Goal: Information Seeking & Learning: Learn about a topic

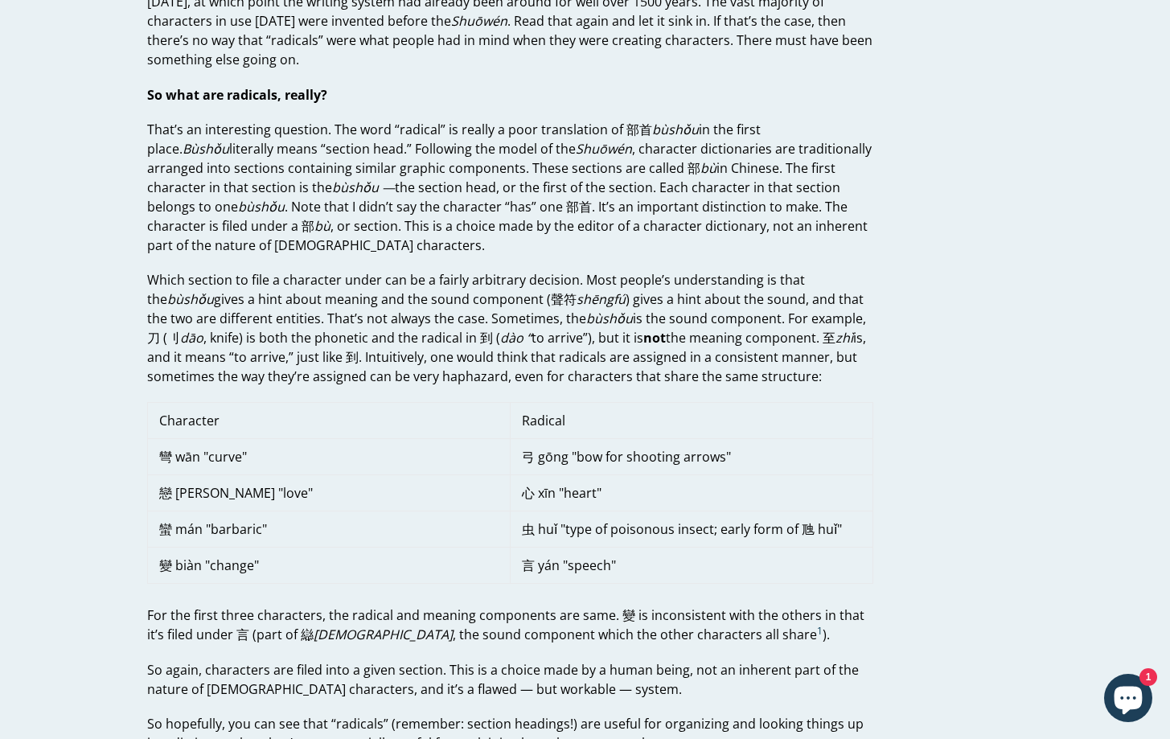
scroll to position [607, 0]
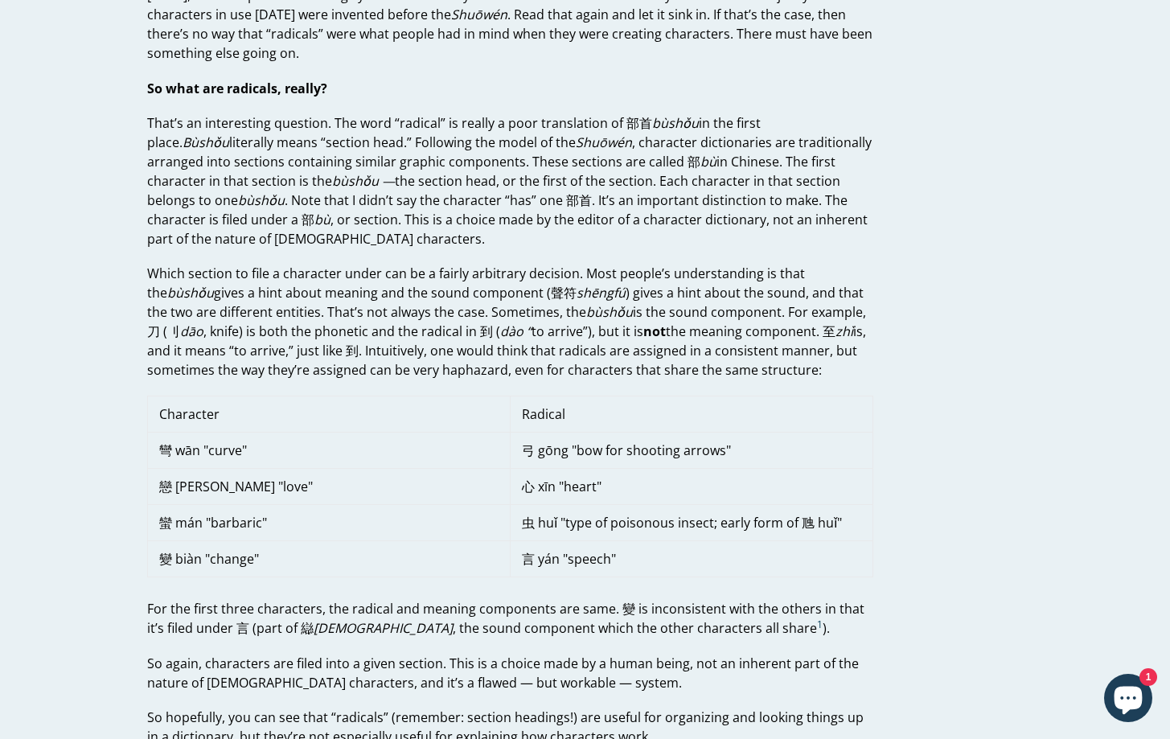
click at [217, 469] on td "戀 [PERSON_NAME] "love"" at bounding box center [328, 486] width 363 height 36
click at [417, 448] on td "彎 wān "curve"" at bounding box center [328, 450] width 363 height 36
click at [249, 487] on td "戀 [PERSON_NAME] "love"" at bounding box center [328, 486] width 363 height 36
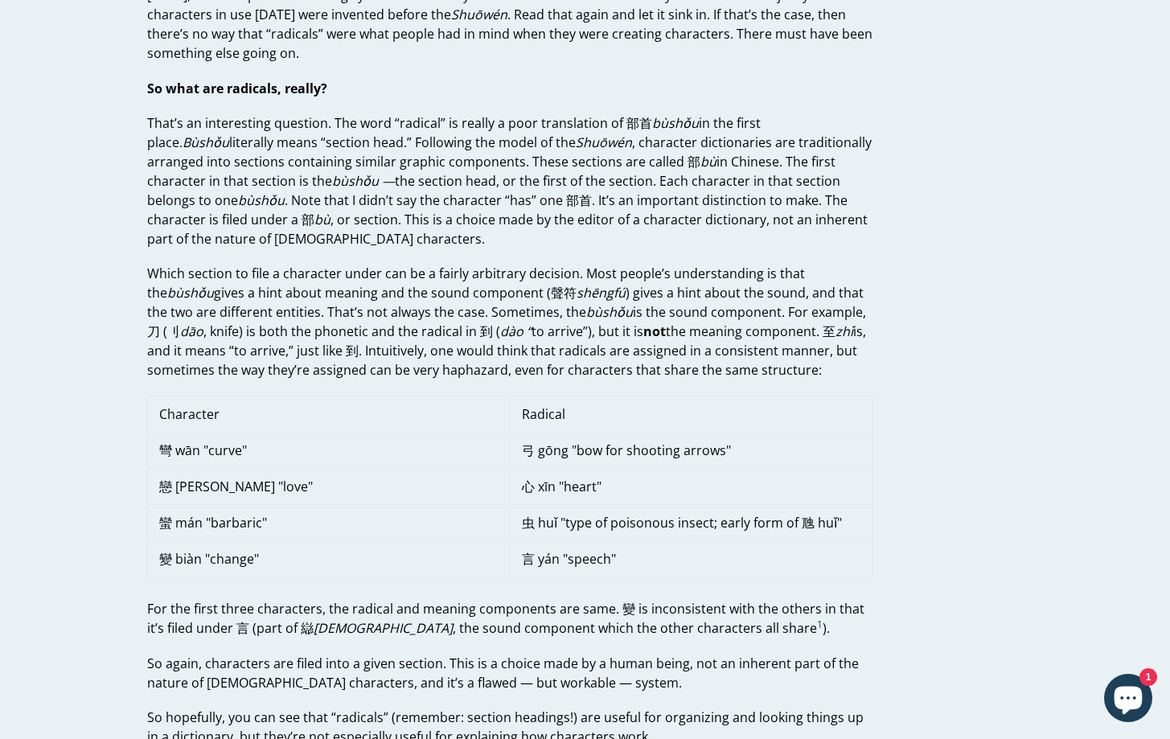
click at [405, 480] on td "戀 [PERSON_NAME] "love"" at bounding box center [328, 486] width 363 height 36
click at [536, 478] on td "心 xīn "heart"" at bounding box center [691, 486] width 363 height 36
click at [556, 415] on td "Radical" at bounding box center [691, 414] width 363 height 36
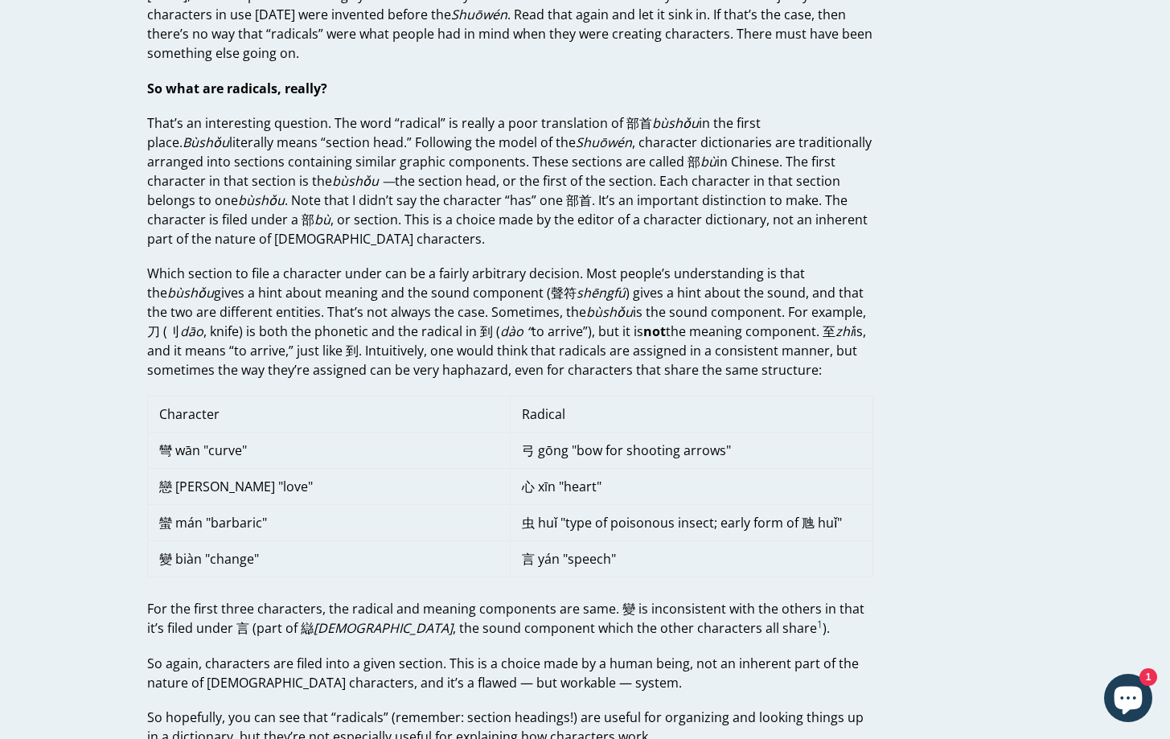
click at [556, 415] on td "Radical" at bounding box center [691, 414] width 363 height 36
click at [530, 451] on td "弓 gōng "bow for shooting arrows"" at bounding box center [691, 450] width 363 height 36
click at [526, 464] on td "弓 gōng "bow for shooting arrows"" at bounding box center [691, 450] width 363 height 36
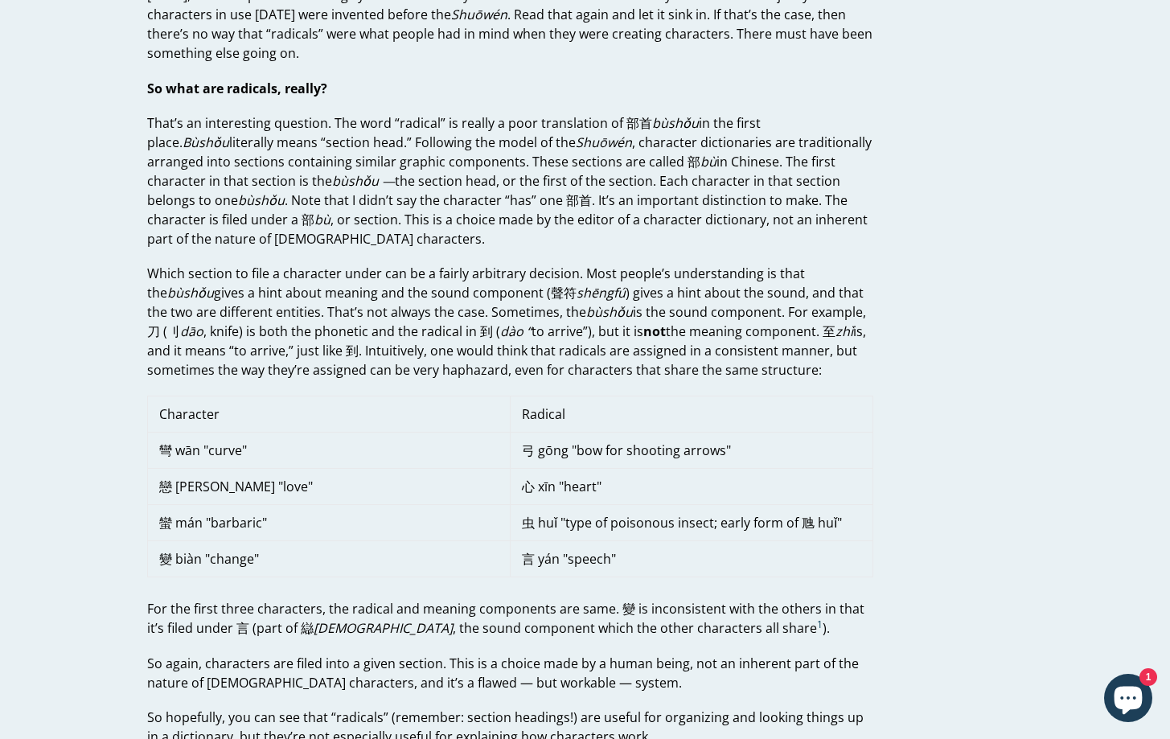
click at [526, 464] on td "弓 gōng "bow for shooting arrows"" at bounding box center [691, 450] width 363 height 36
click at [526, 467] on td "弓 gōng "bow for shooting arrows"" at bounding box center [691, 450] width 363 height 36
click at [541, 517] on td "虫 huǐ "type of poisonous insect; early form of 虺 huǐ"" at bounding box center [691, 522] width 363 height 36
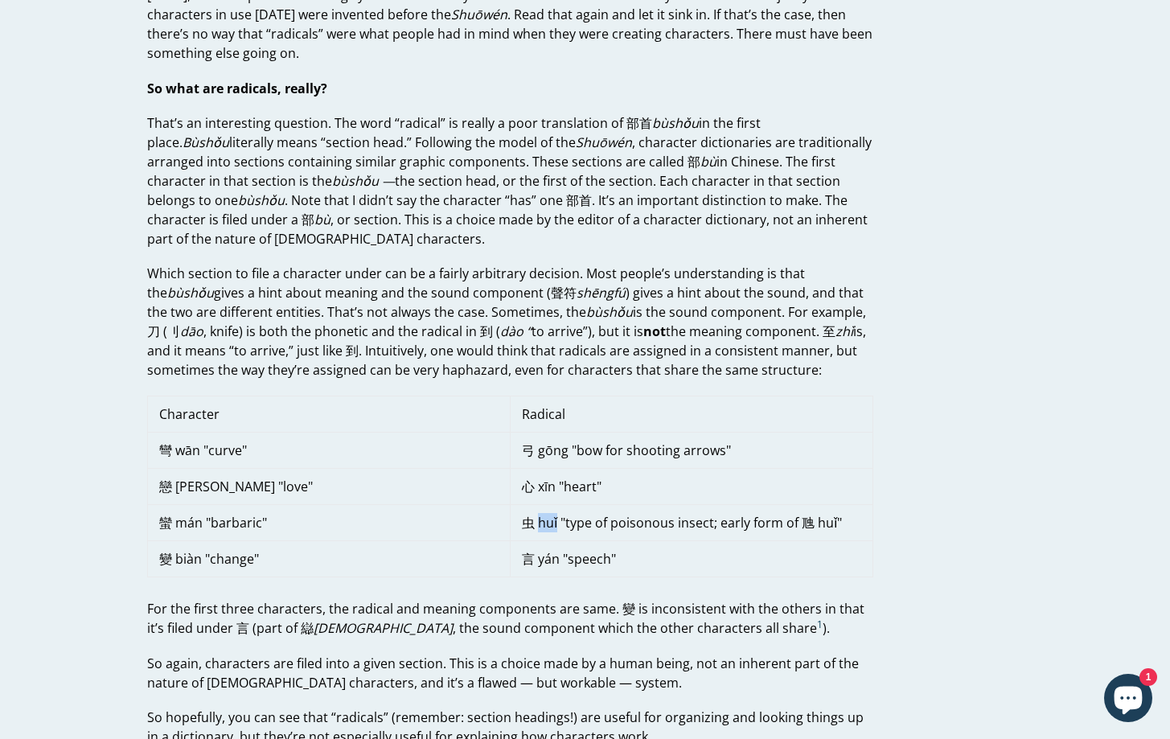
click at [541, 517] on td "虫 huǐ "type of poisonous insect; early form of 虺 huǐ"" at bounding box center [691, 522] width 363 height 36
click at [543, 436] on td "弓 gōng "bow for shooting arrows"" at bounding box center [691, 450] width 363 height 36
click at [377, 305] on p "Which section to file a character under can be a fairly arbitrary decision. Mos…" at bounding box center [510, 322] width 726 height 116
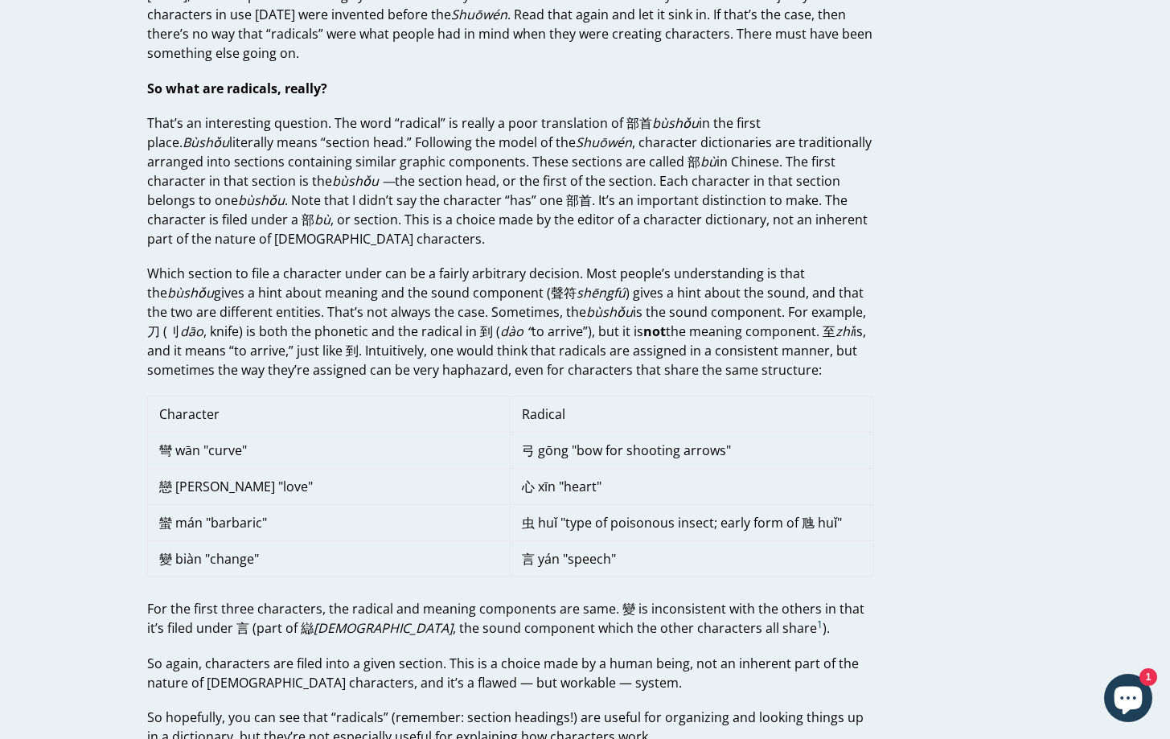
click at [377, 305] on p "Which section to file a character under can be a fairly arbitrary decision. Mos…" at bounding box center [510, 322] width 726 height 116
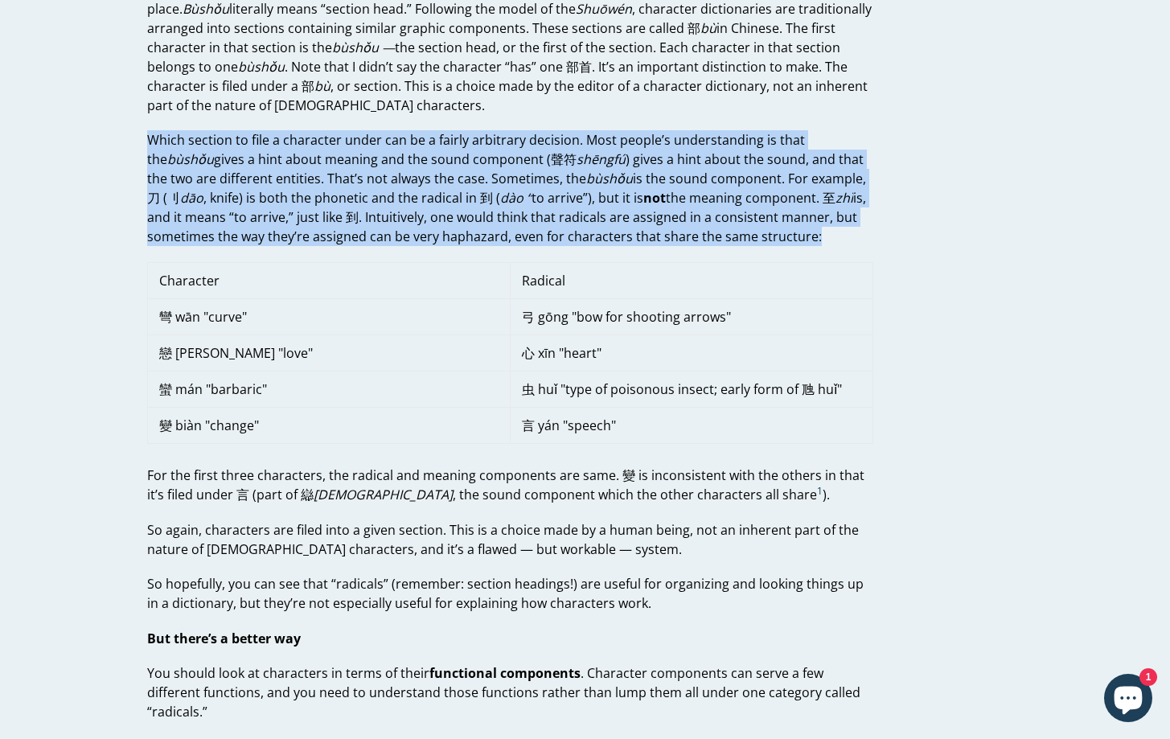
scroll to position [745, 0]
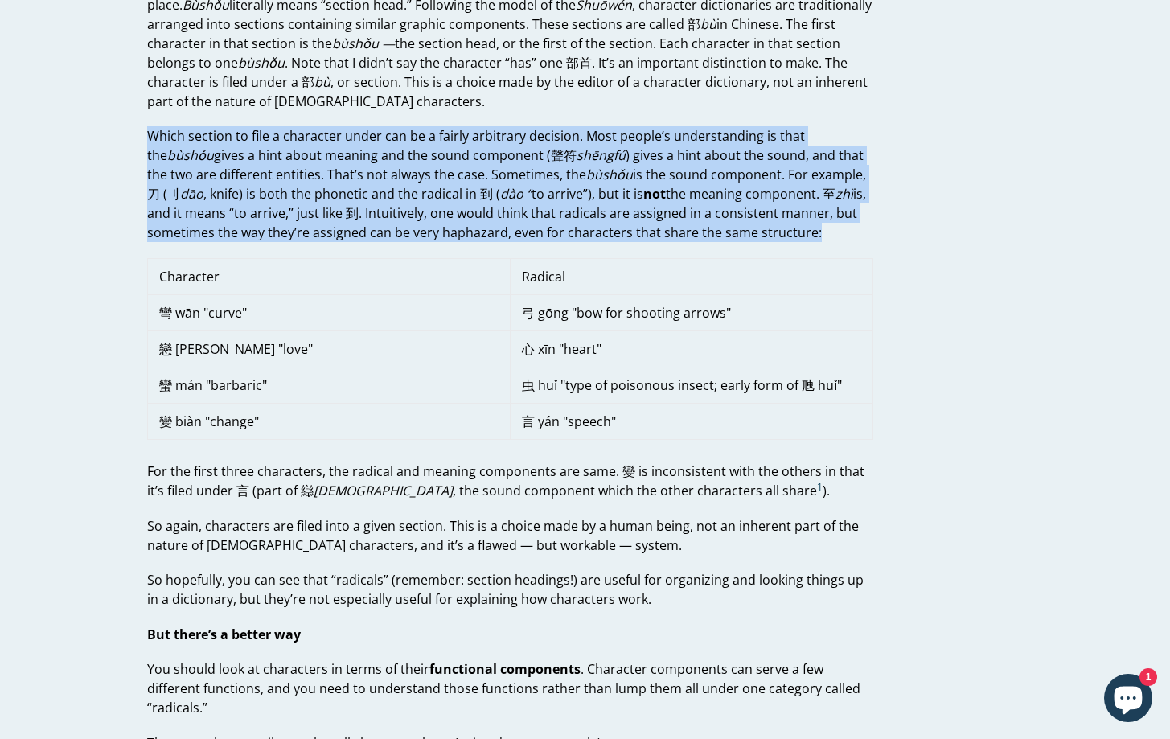
click at [396, 585] on p "So hopefully, you can see that “radicals” (remember: section headings!) are use…" at bounding box center [510, 589] width 726 height 39
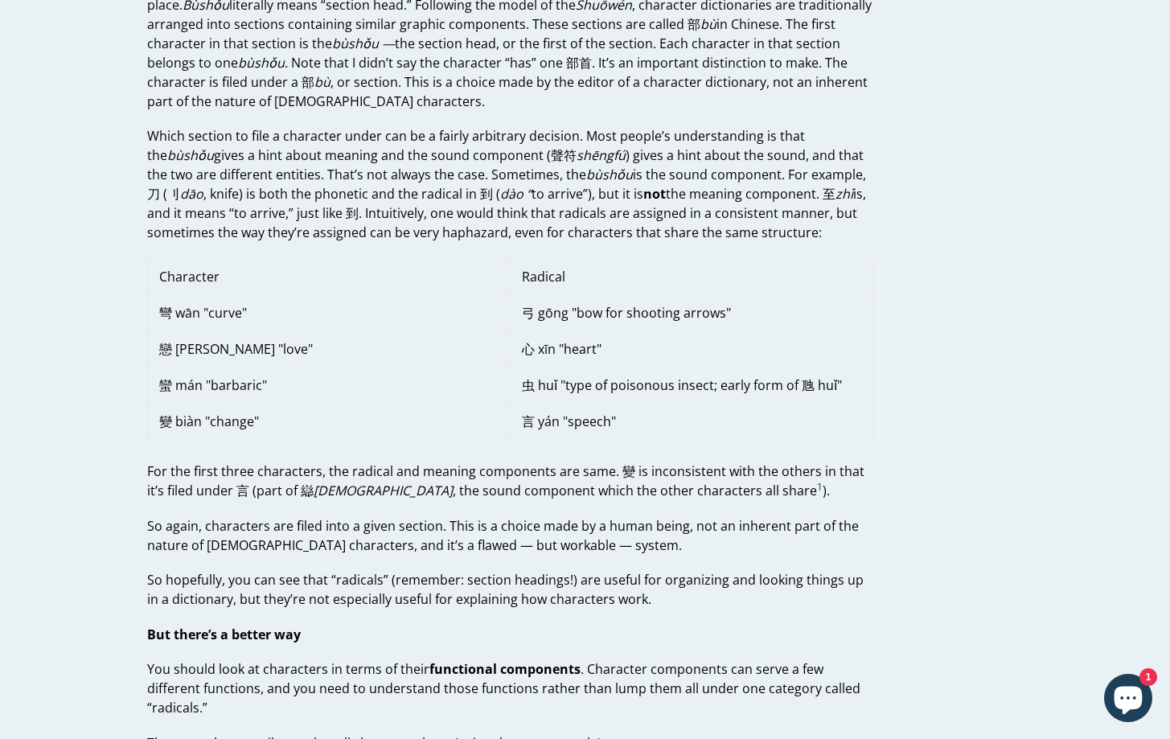
click at [396, 585] on p "So hopefully, you can see that “radicals” (remember: section headings!) are use…" at bounding box center [510, 589] width 726 height 39
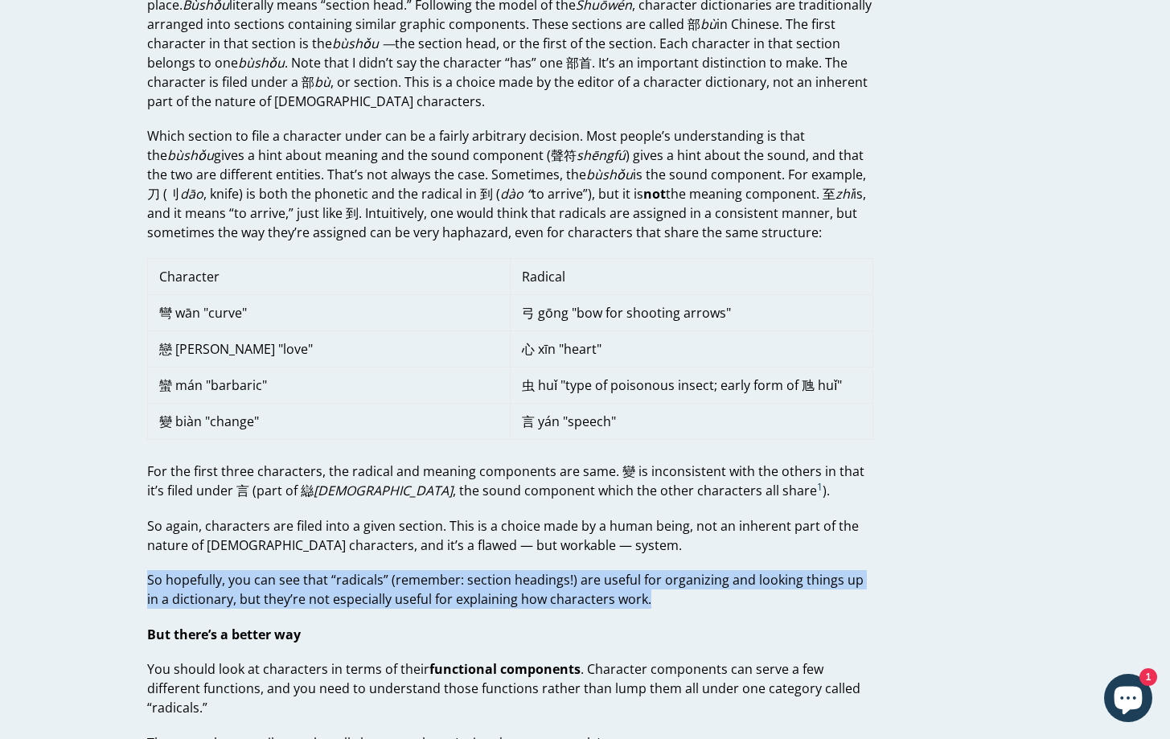
click at [349, 627] on p "But there’s a better way" at bounding box center [510, 634] width 726 height 19
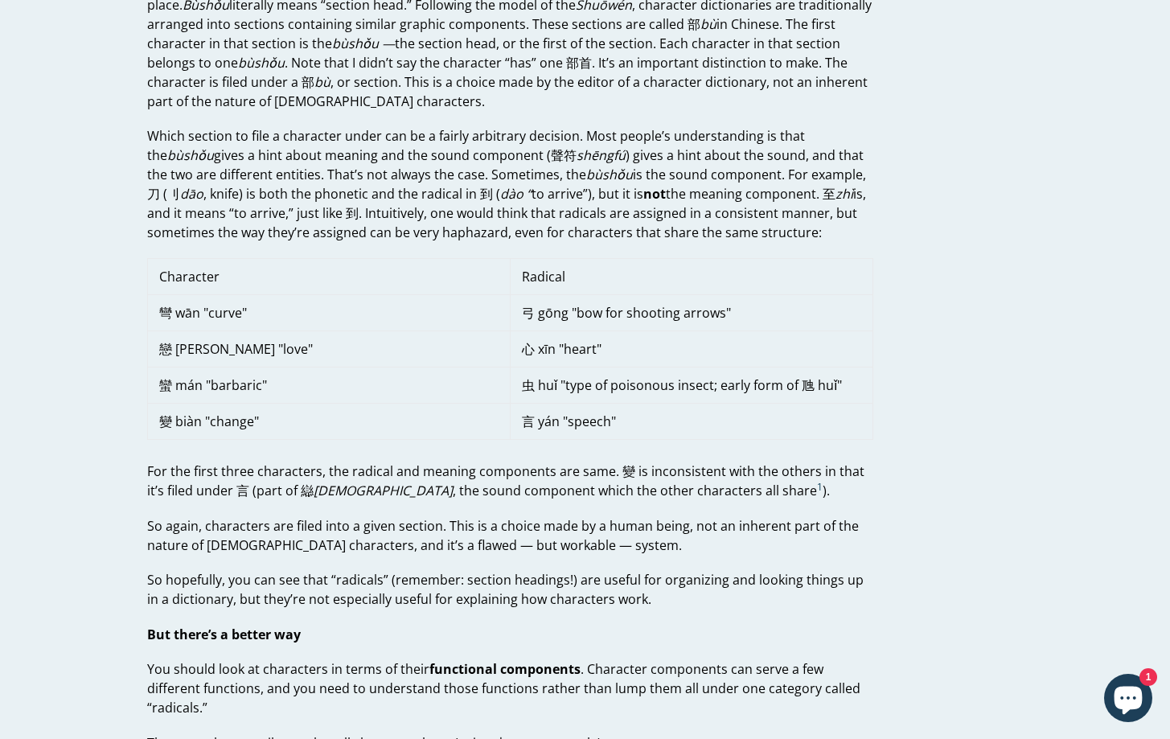
click at [349, 627] on p "But there’s a better way" at bounding box center [510, 634] width 726 height 19
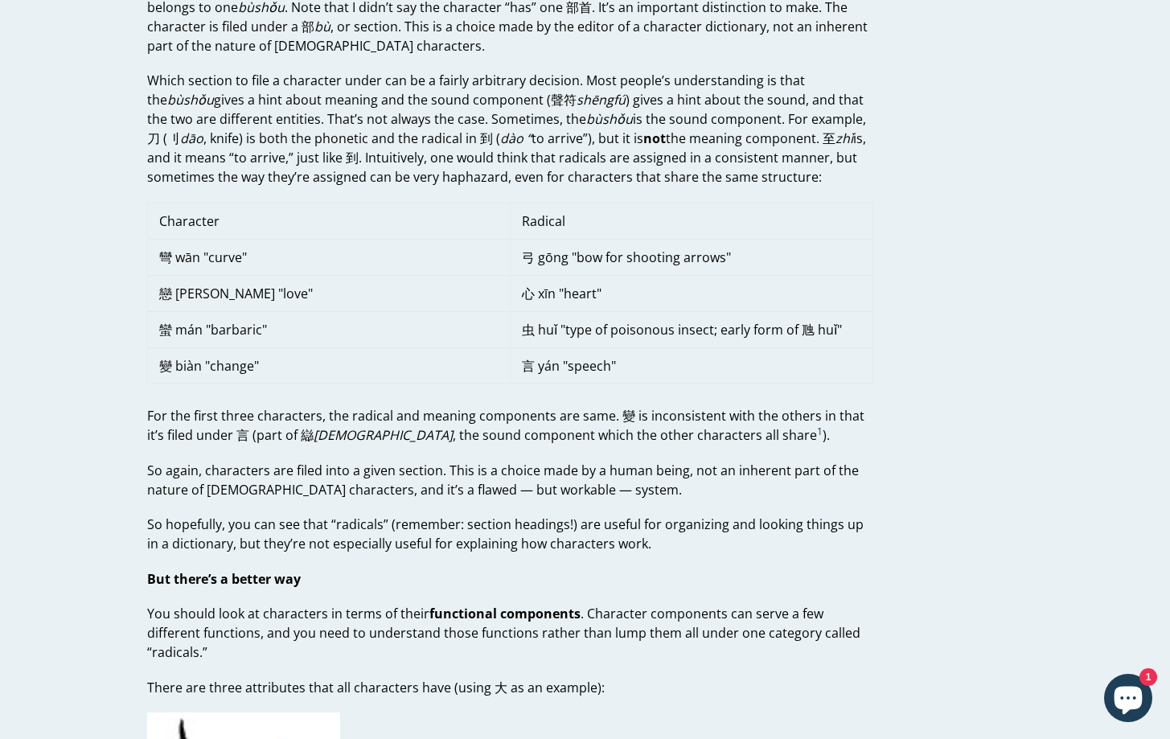
scroll to position [806, 0]
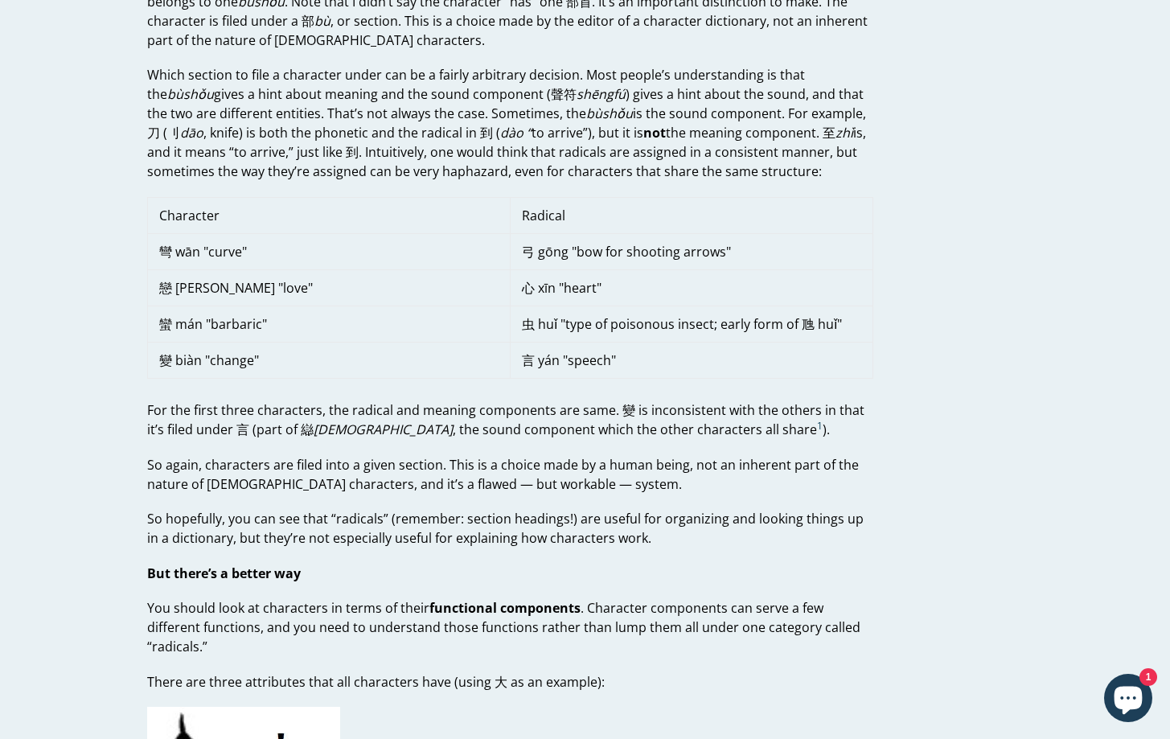
click at [442, 604] on strong "functional components" at bounding box center [504, 608] width 151 height 18
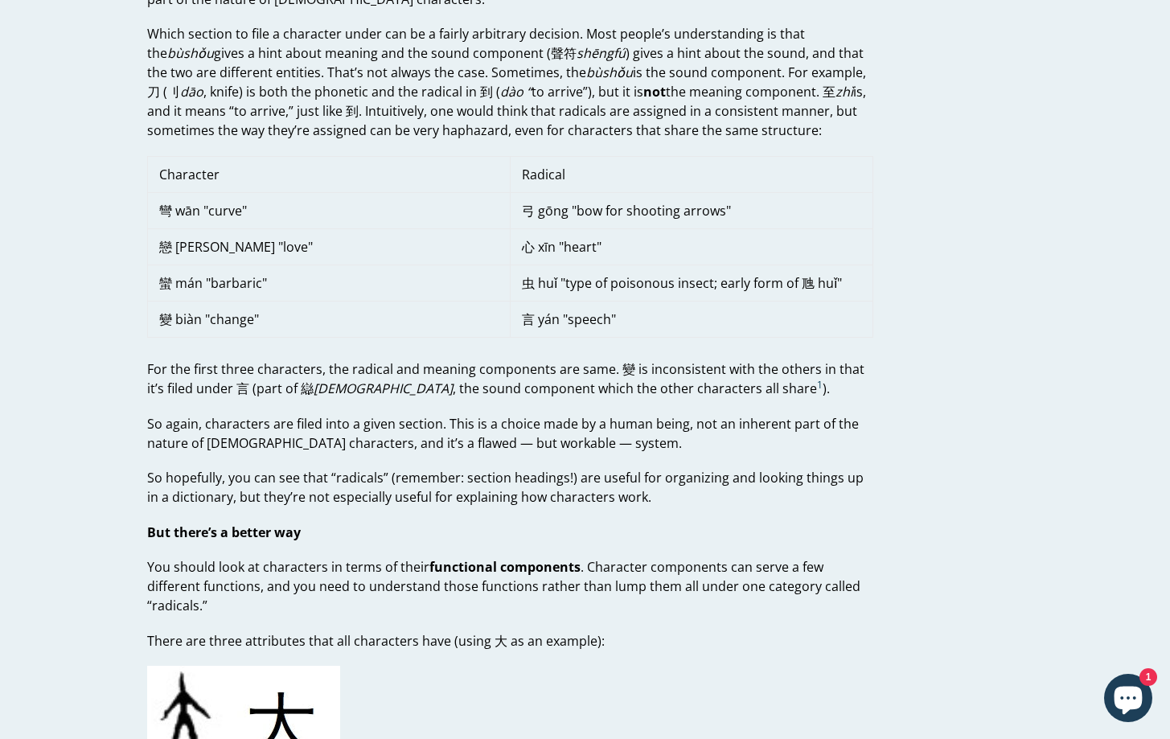
scroll to position [862, 0]
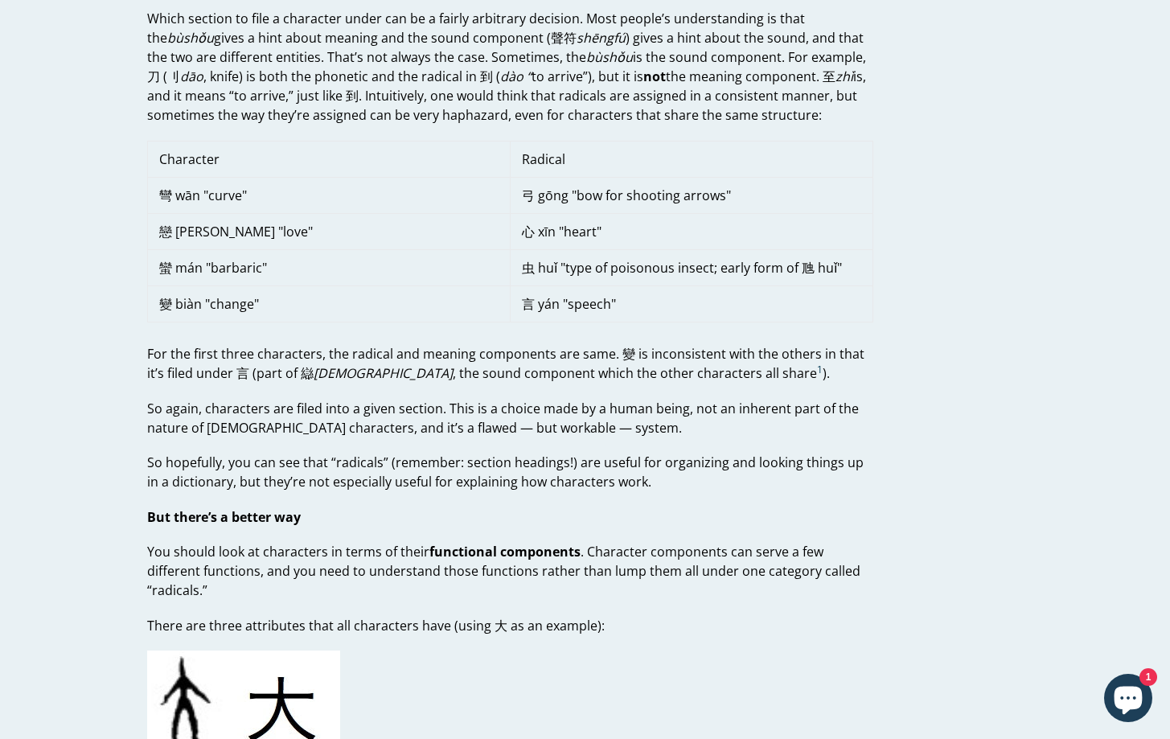
click at [544, 568] on p "You should look at characters in terms of their functional components . Charact…" at bounding box center [510, 571] width 726 height 58
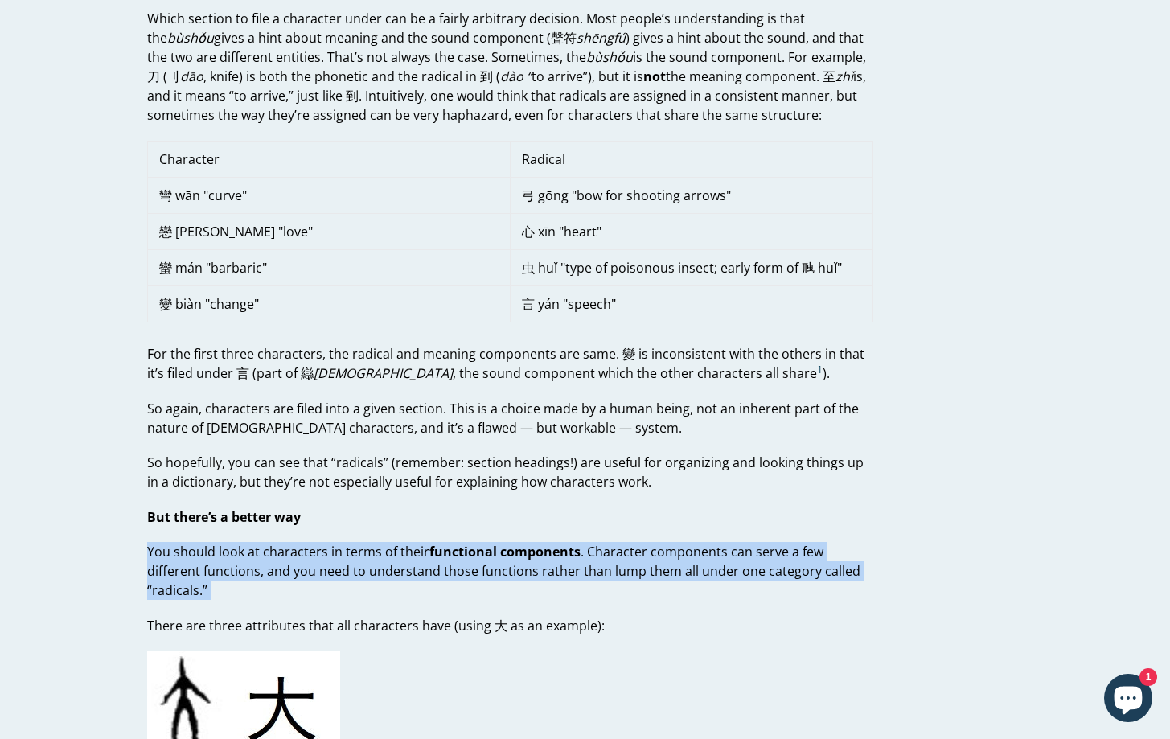
click at [544, 568] on p "You should look at characters in terms of their functional components . Charact…" at bounding box center [510, 571] width 726 height 58
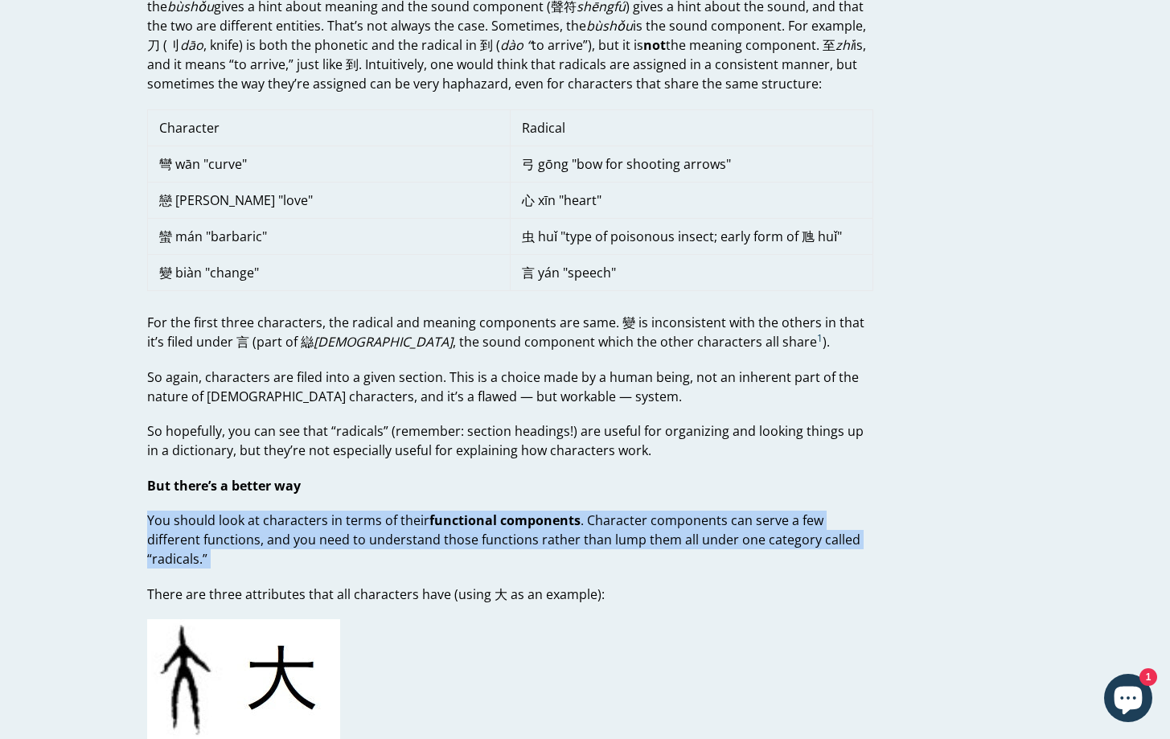
scroll to position [900, 0]
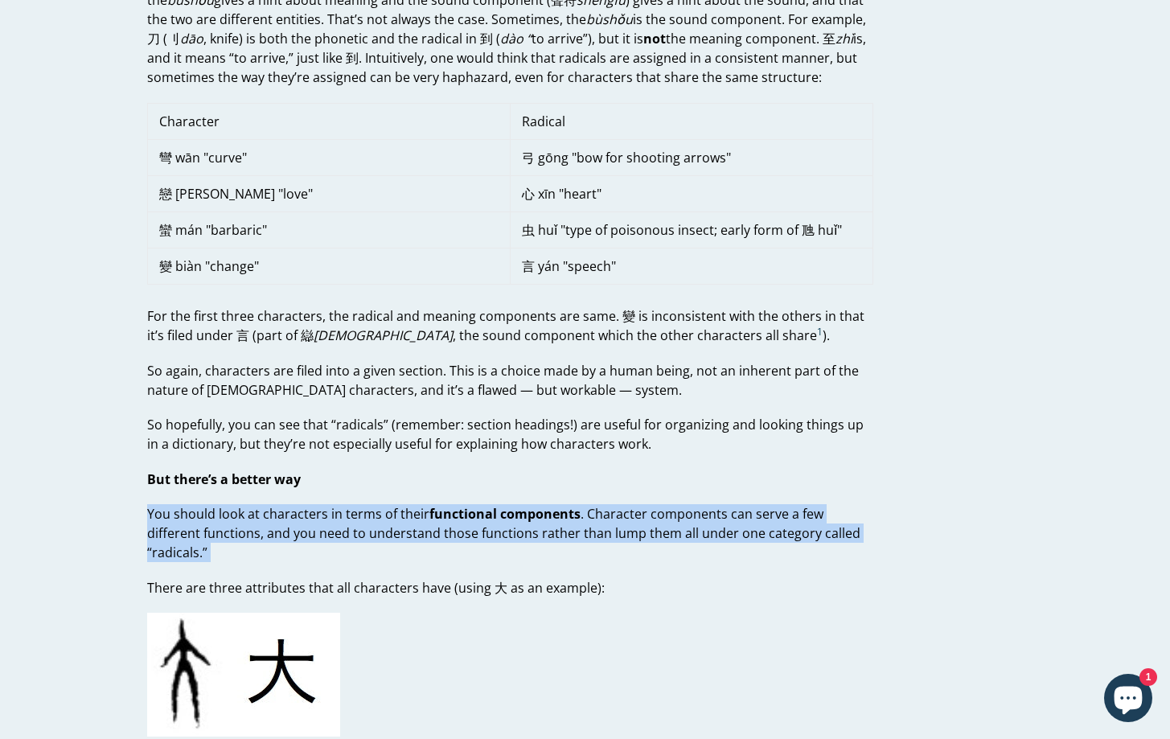
click at [422, 578] on p "There are three attributes that all characters have (using 大 as an example):" at bounding box center [510, 587] width 726 height 19
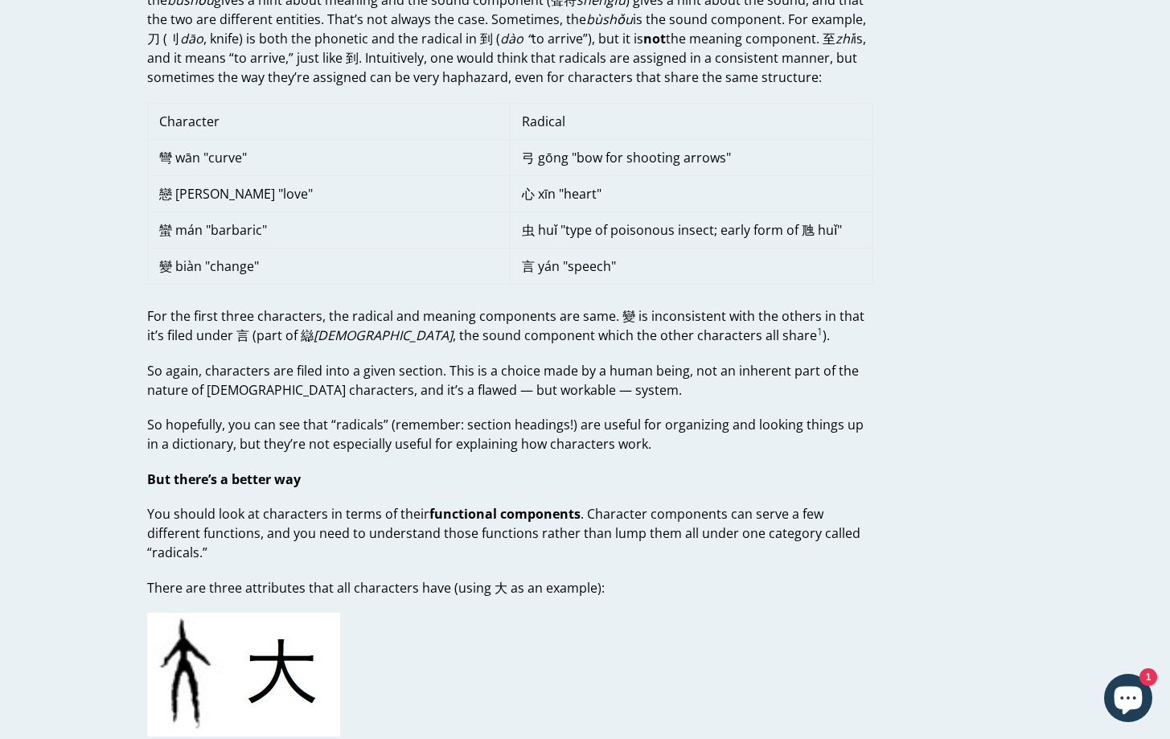
click at [422, 578] on p "There are three attributes that all characters have (using 大 as an example):" at bounding box center [510, 587] width 726 height 19
click at [339, 578] on p "There are three attributes that all characters have (using 大 as an example):" at bounding box center [510, 587] width 726 height 19
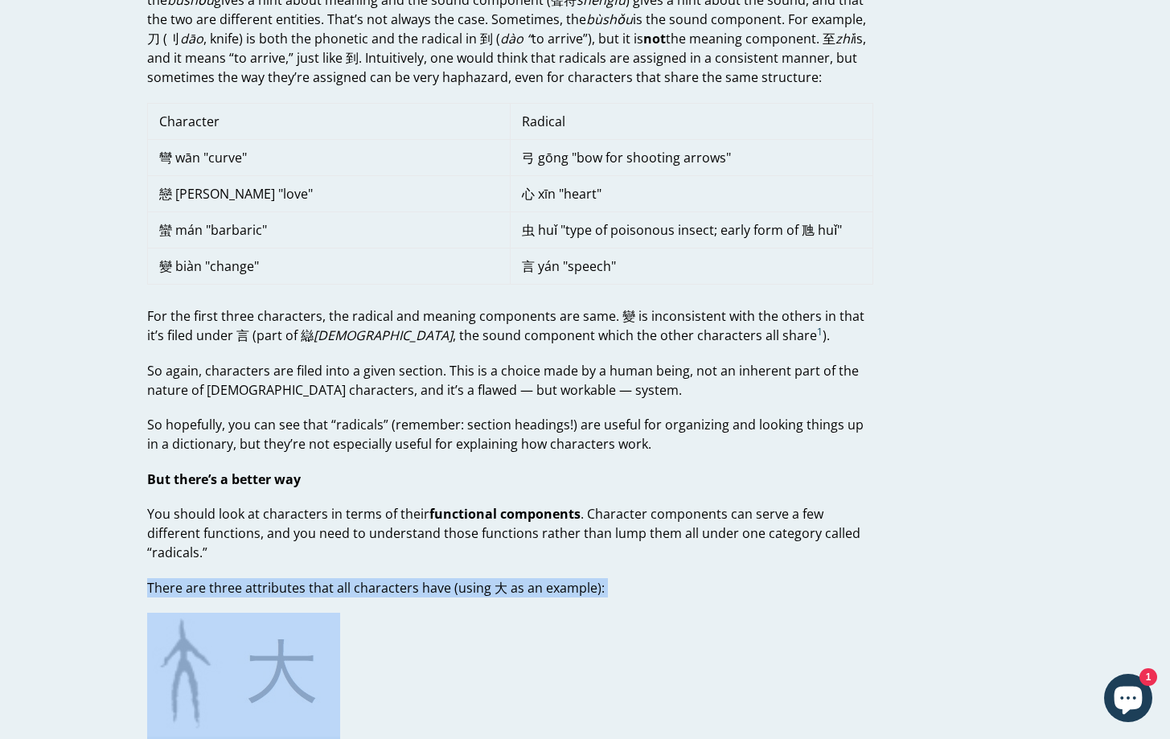
click at [339, 578] on p "There are three attributes that all characters have (using 大 as an example):" at bounding box center [510, 587] width 726 height 19
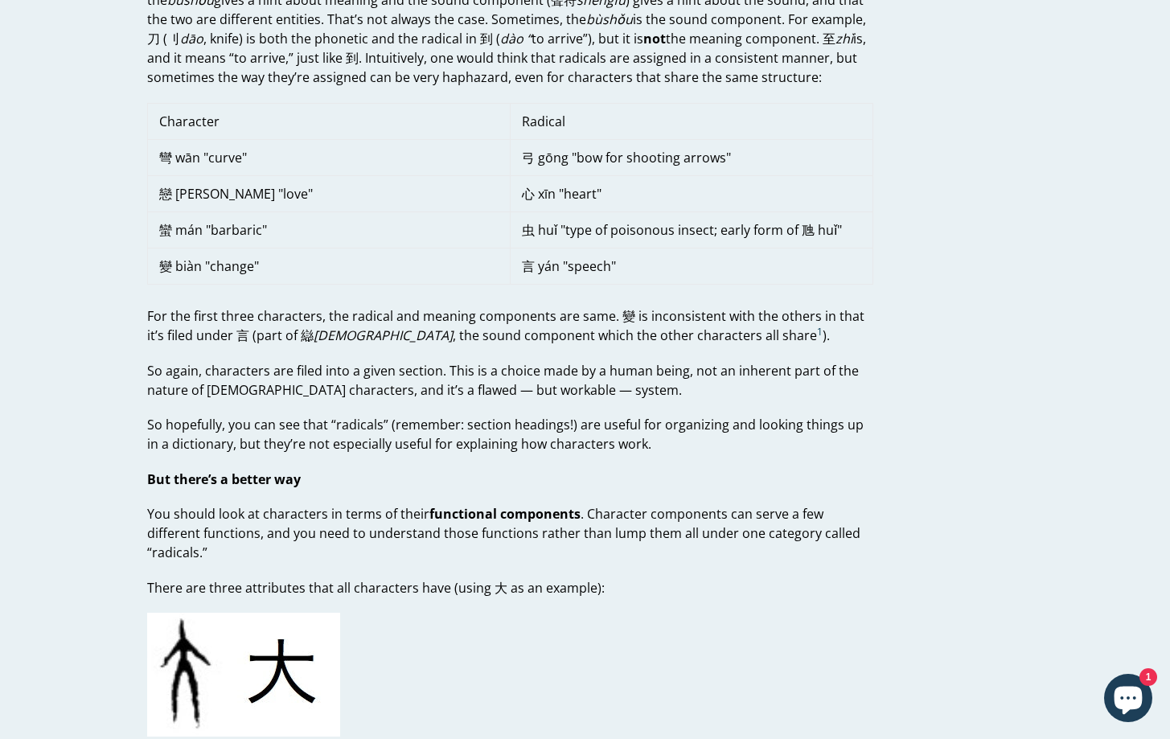
click at [339, 578] on p "There are three attributes that all characters have (using 大 as an example):" at bounding box center [510, 587] width 726 height 19
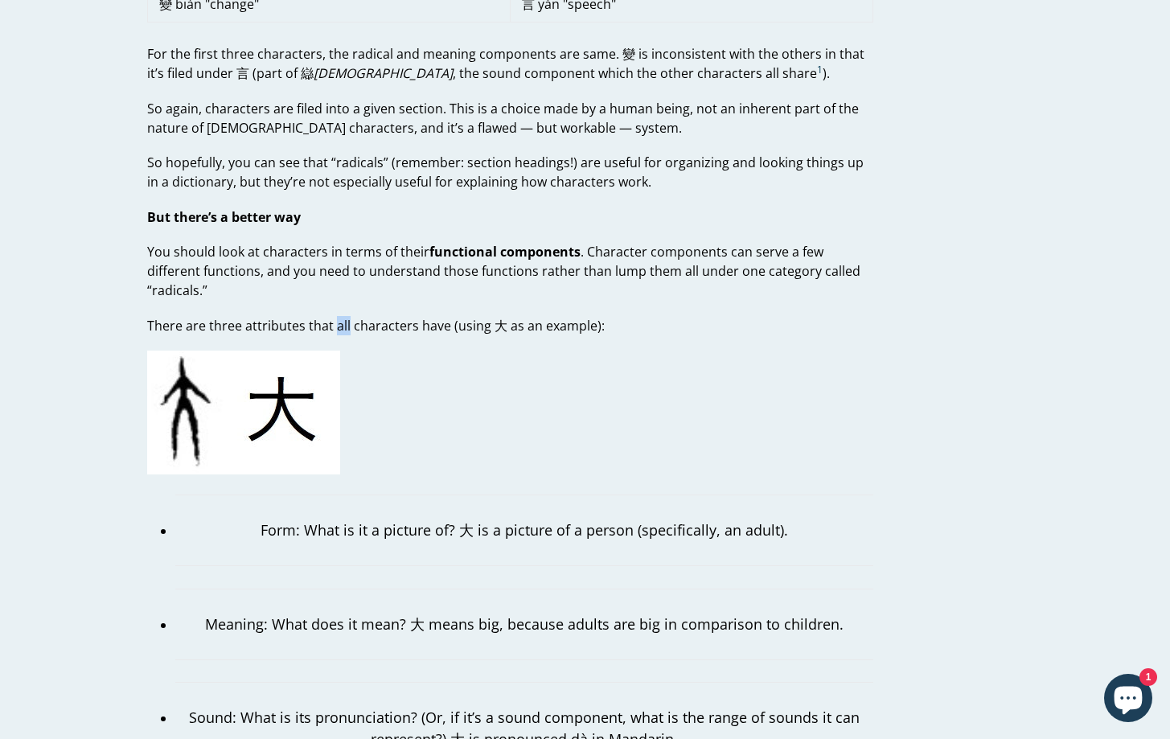
scroll to position [1169, 0]
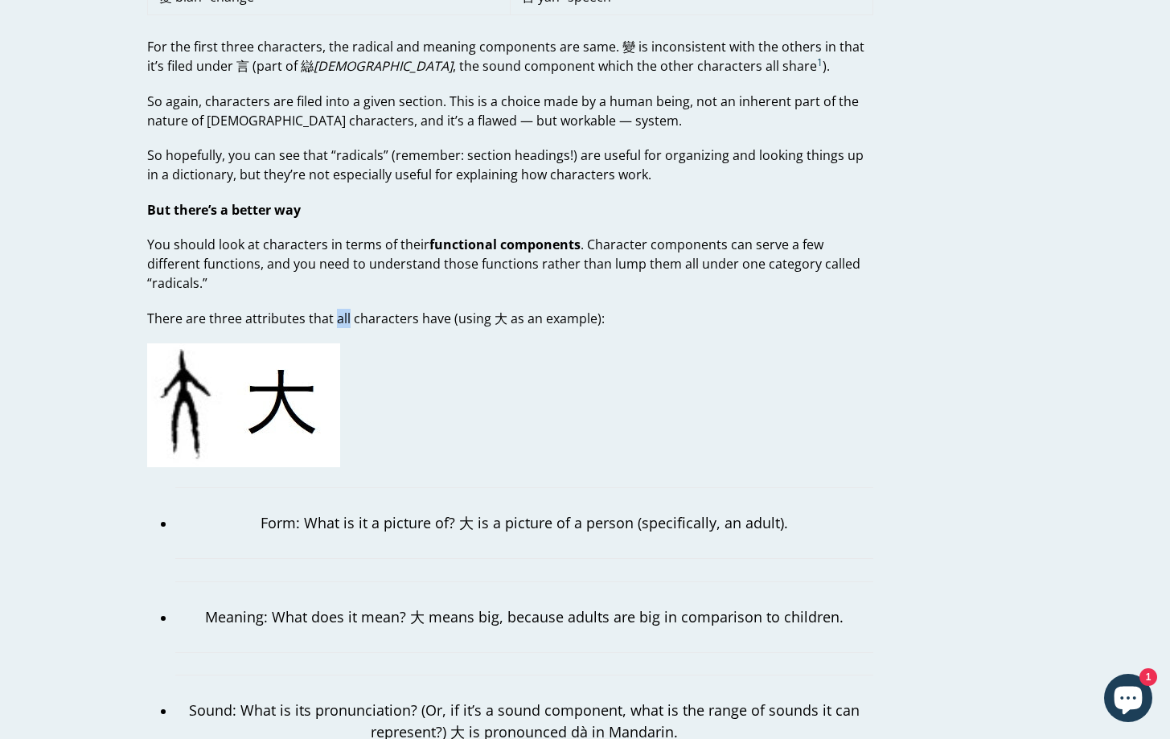
click at [375, 514] on p "Form: What is it a picture of? 大 is a picture of a person (specifically, an adu…" at bounding box center [524, 523] width 698 height 22
click at [396, 512] on p "Form: What is it a picture of? 大 is a picture of a person (specifically, an adu…" at bounding box center [524, 523] width 698 height 22
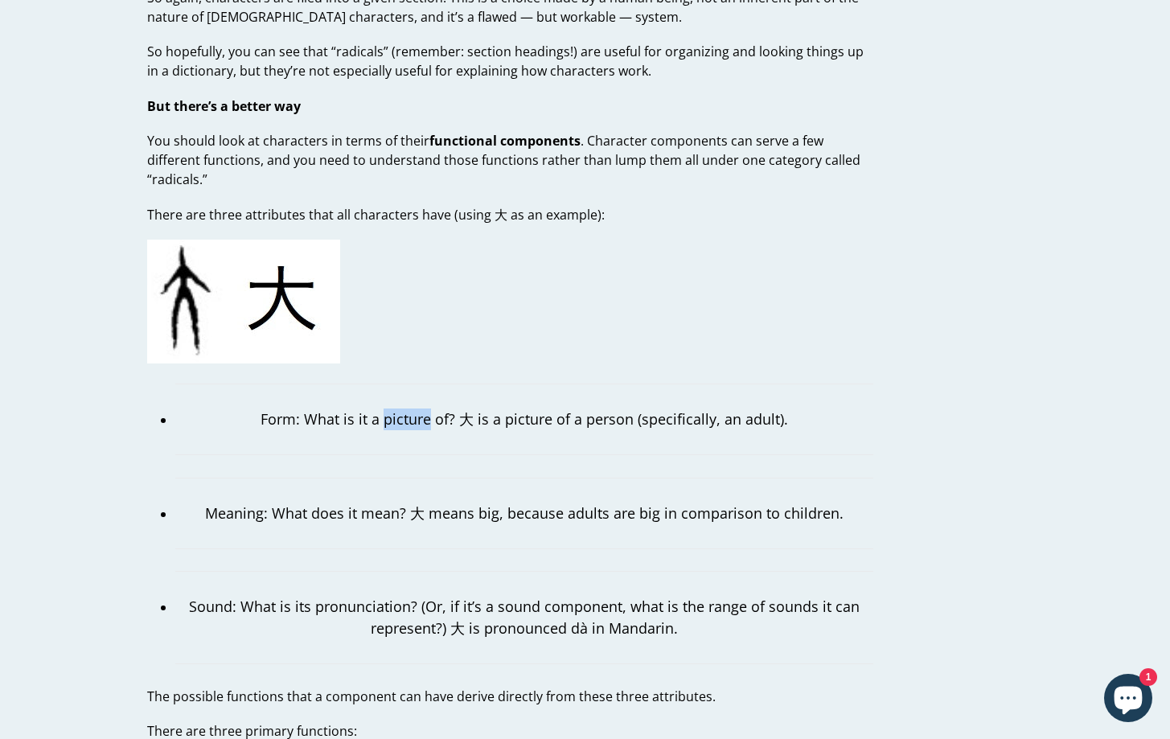
scroll to position [1274, 0]
click at [441, 513] on blockquote "Meaning: What does it mean? 大 means big, because adults are big in comparison t…" at bounding box center [524, 513] width 698 height 72
click at [355, 595] on p "Sound: What is its pronunciation? (Or, if it’s a sound component, what is the r…" at bounding box center [524, 616] width 698 height 43
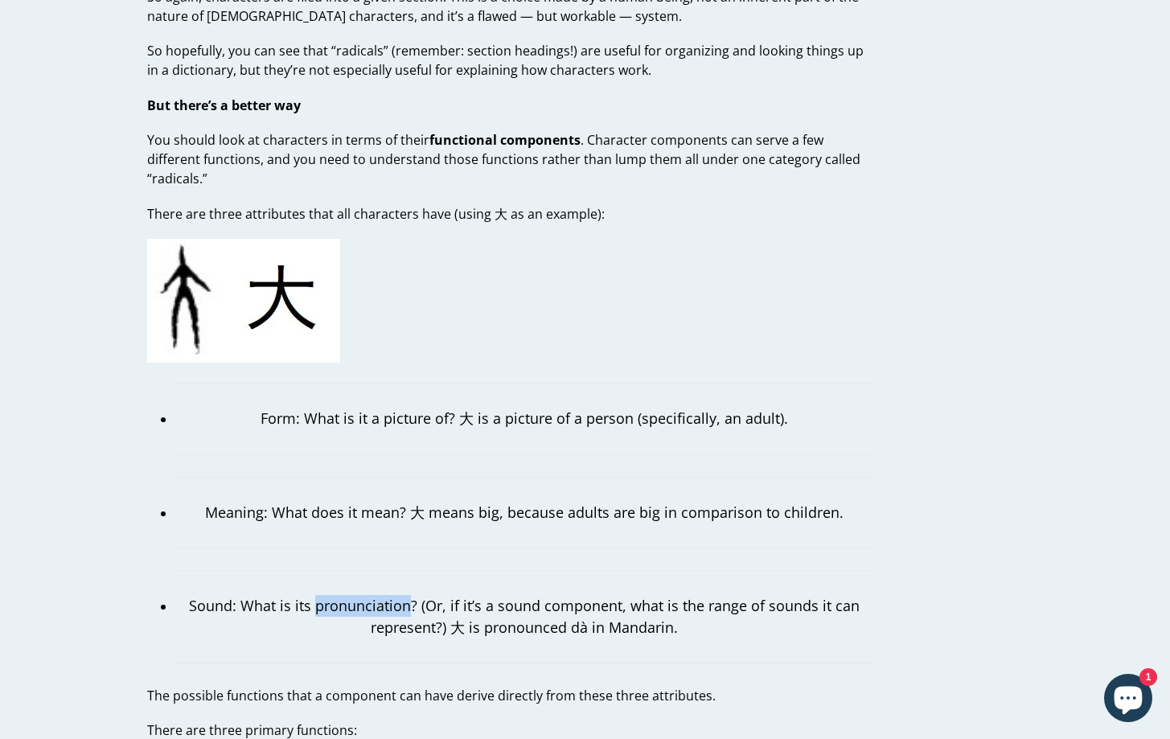
click at [355, 595] on p "Sound: What is its pronunciation? (Or, if it’s a sound component, what is the r…" at bounding box center [524, 616] width 698 height 43
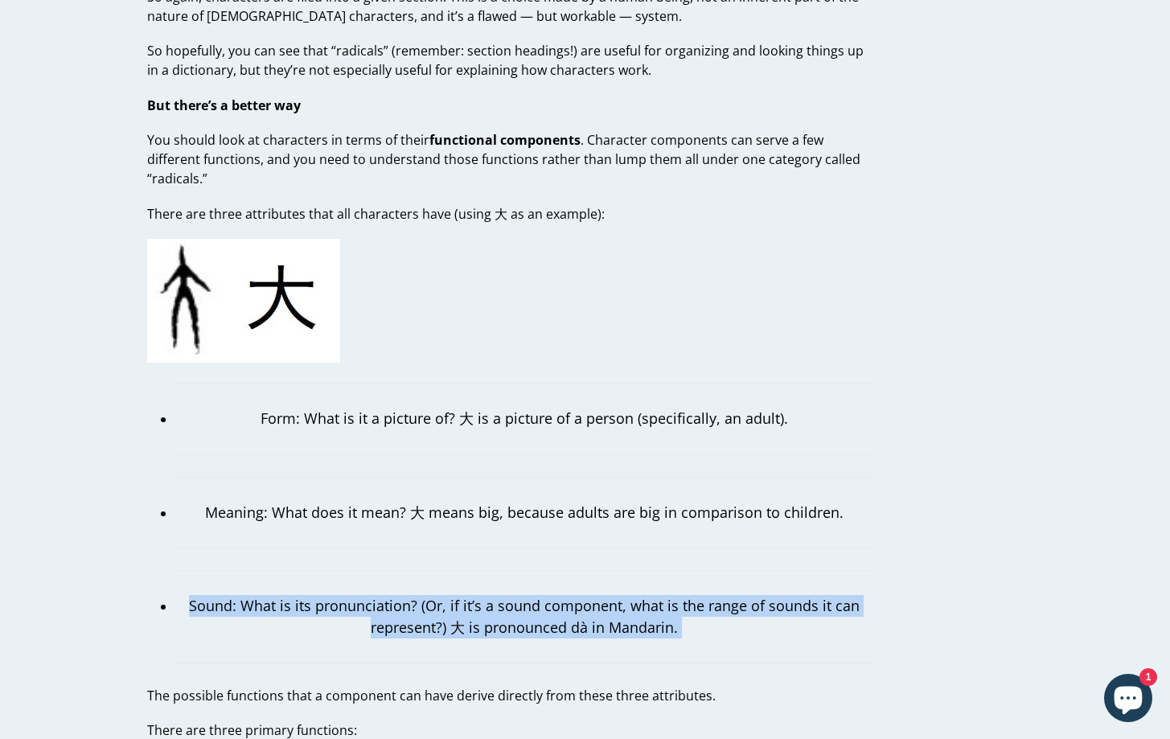
click at [404, 595] on p "Sound: What is its pronunciation? (Or, if it’s a sound component, what is the r…" at bounding box center [524, 616] width 698 height 43
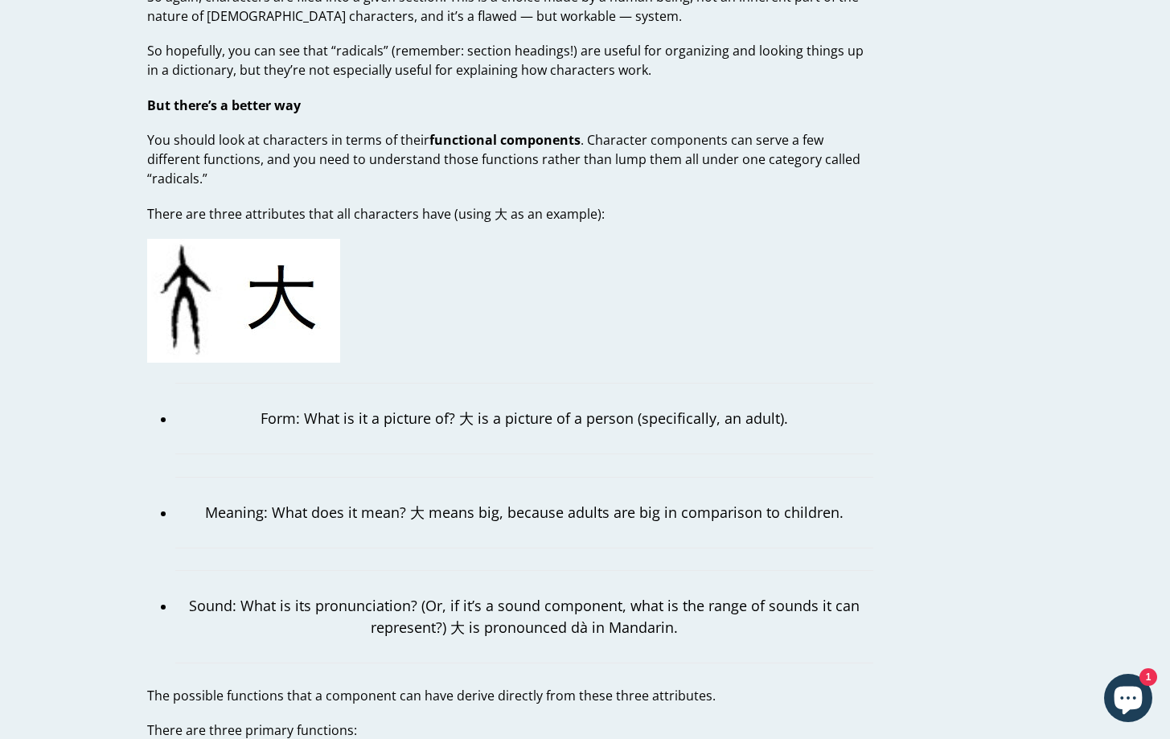
click at [404, 595] on p "Sound: What is its pronunciation? (Or, if it’s a sound component, what is the r…" at bounding box center [524, 616] width 698 height 43
click at [474, 570] on blockquote "Sound: What is its pronunciation? (Or, if it’s a sound component, what is the r…" at bounding box center [524, 616] width 698 height 93
click at [519, 570] on blockquote "Sound: What is its pronunciation? (Or, if it’s a sound component, what is the r…" at bounding box center [524, 616] width 698 height 93
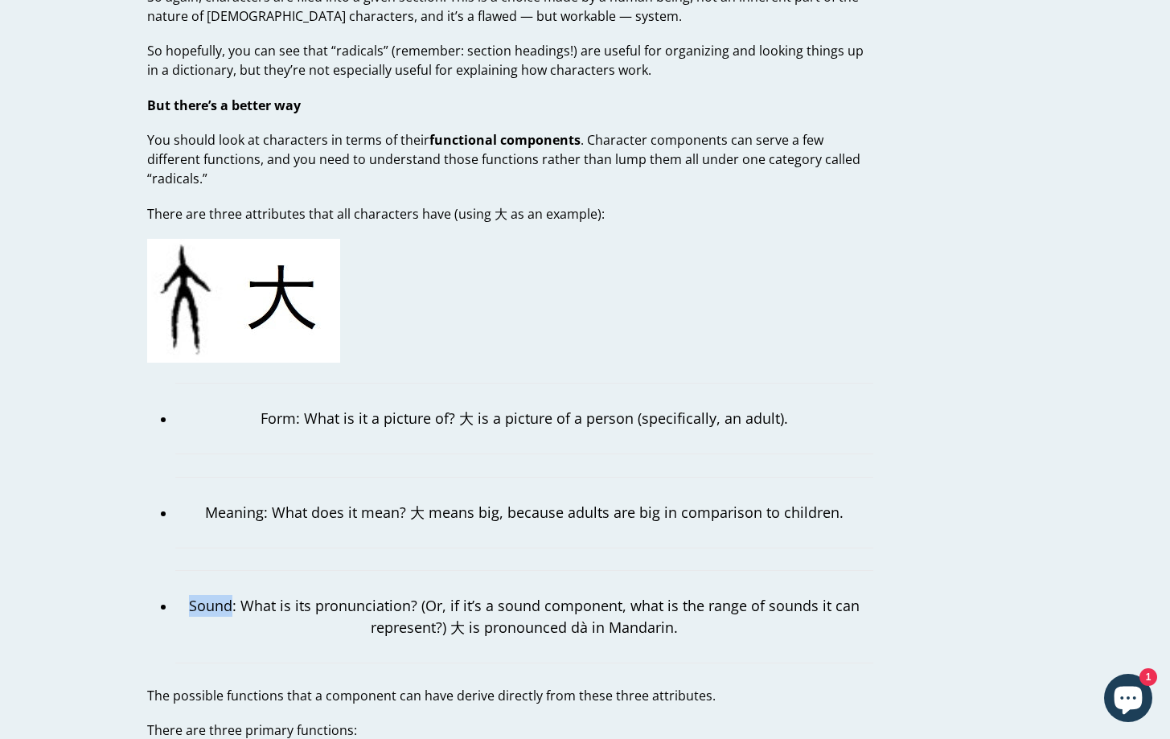
click at [519, 570] on blockquote "Sound: What is its pronunciation? (Or, if it’s a sound component, what is the r…" at bounding box center [524, 616] width 698 height 93
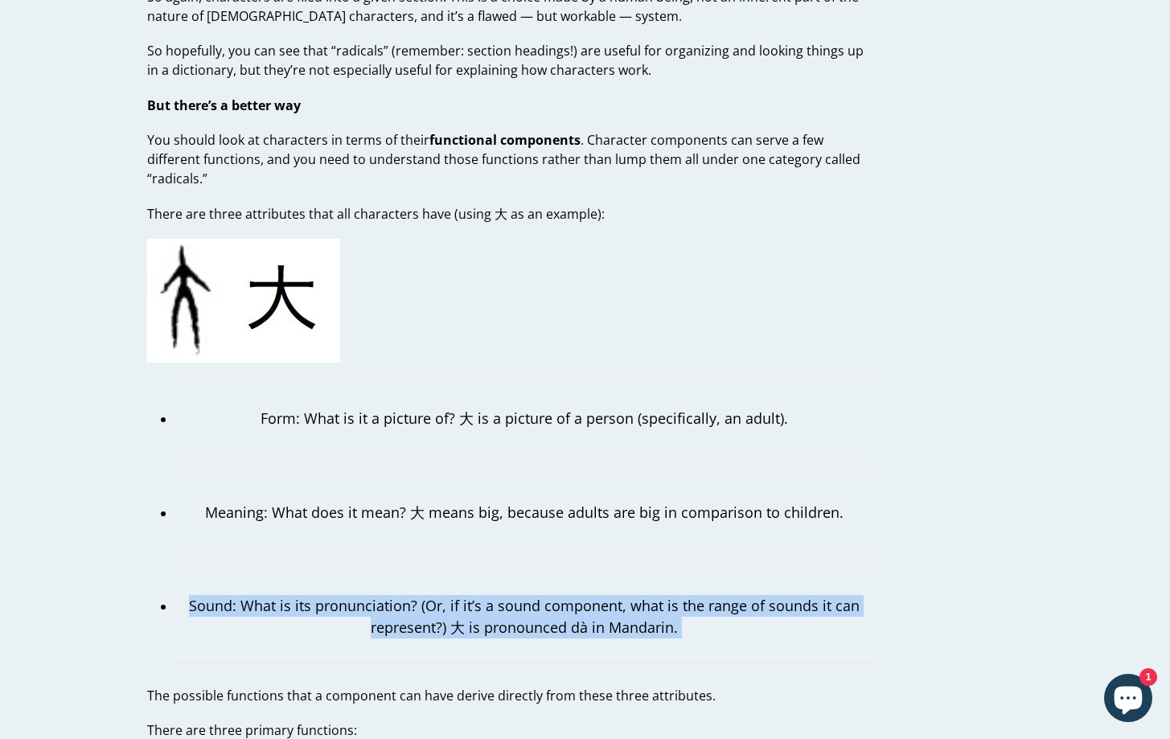
click at [538, 595] on p "Sound: What is its pronunciation? (Or, if it’s a sound component, what is the r…" at bounding box center [524, 616] width 698 height 43
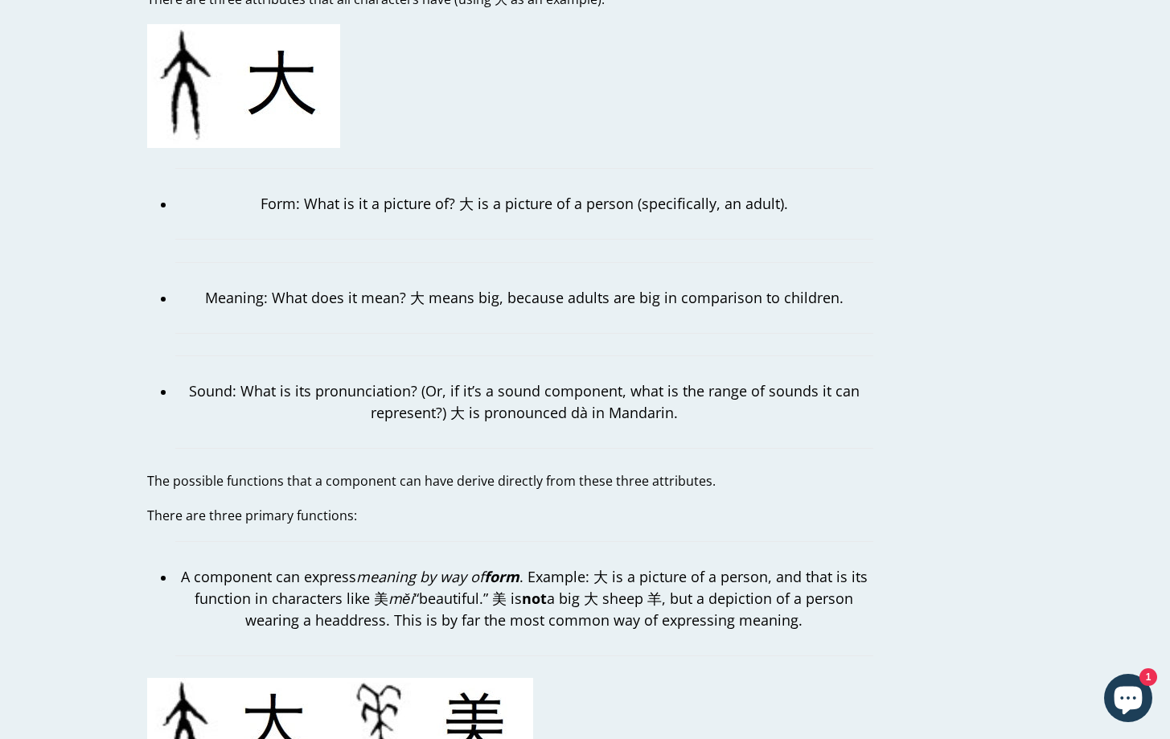
scroll to position [1493, 0]
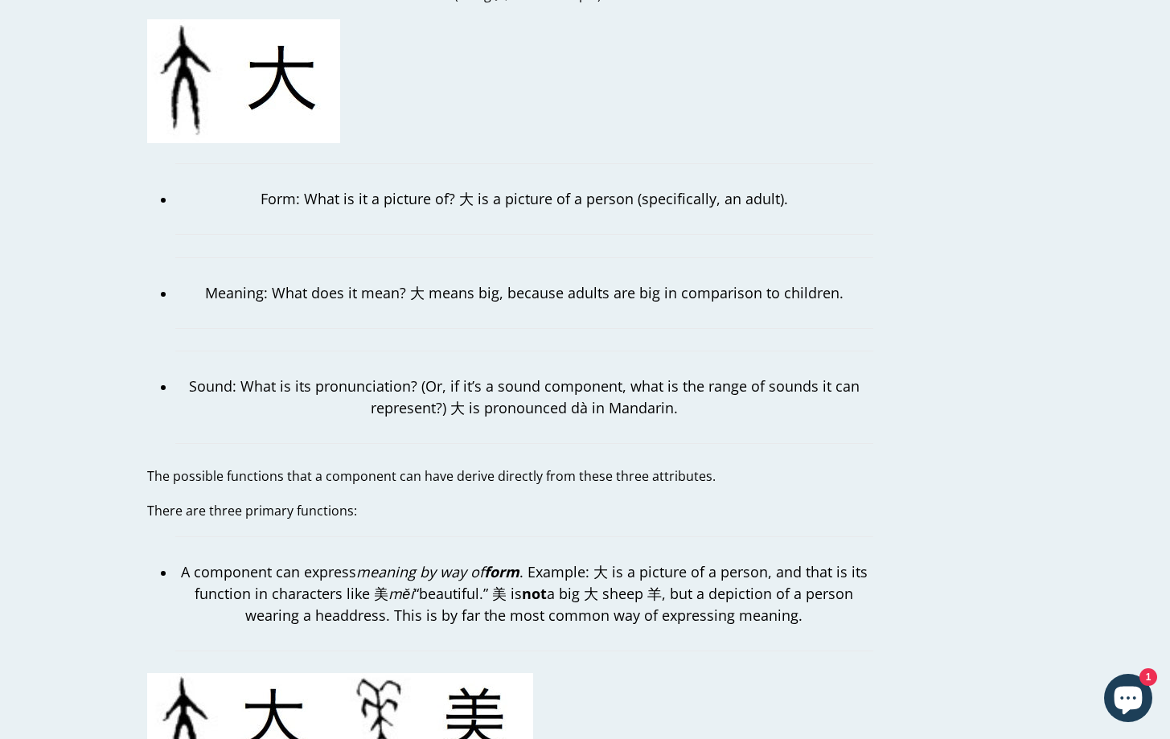
click at [501, 568] on p "A component can express meaning by way of form . Example: 大 is a picture of a p…" at bounding box center [524, 593] width 698 height 65
click at [478, 562] on em "meaning by way of form" at bounding box center [437, 571] width 163 height 19
click at [507, 562] on strong "form" at bounding box center [501, 571] width 35 height 19
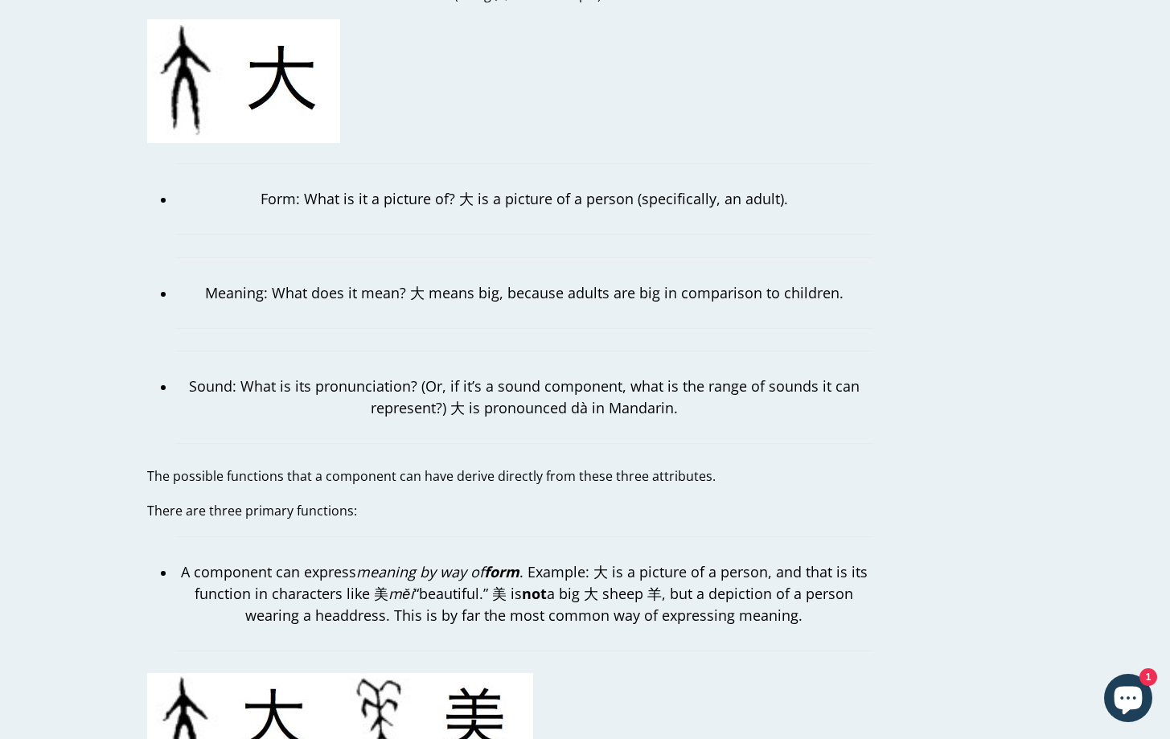
click at [507, 562] on strong "form" at bounding box center [501, 571] width 35 height 19
click at [544, 561] on p "A component can express meaning by way of form . Example: 大 is a picture of a p…" at bounding box center [524, 593] width 698 height 65
click at [601, 561] on p "A component can express meaning by way of form . Example: 大 is a picture of a p…" at bounding box center [524, 593] width 698 height 65
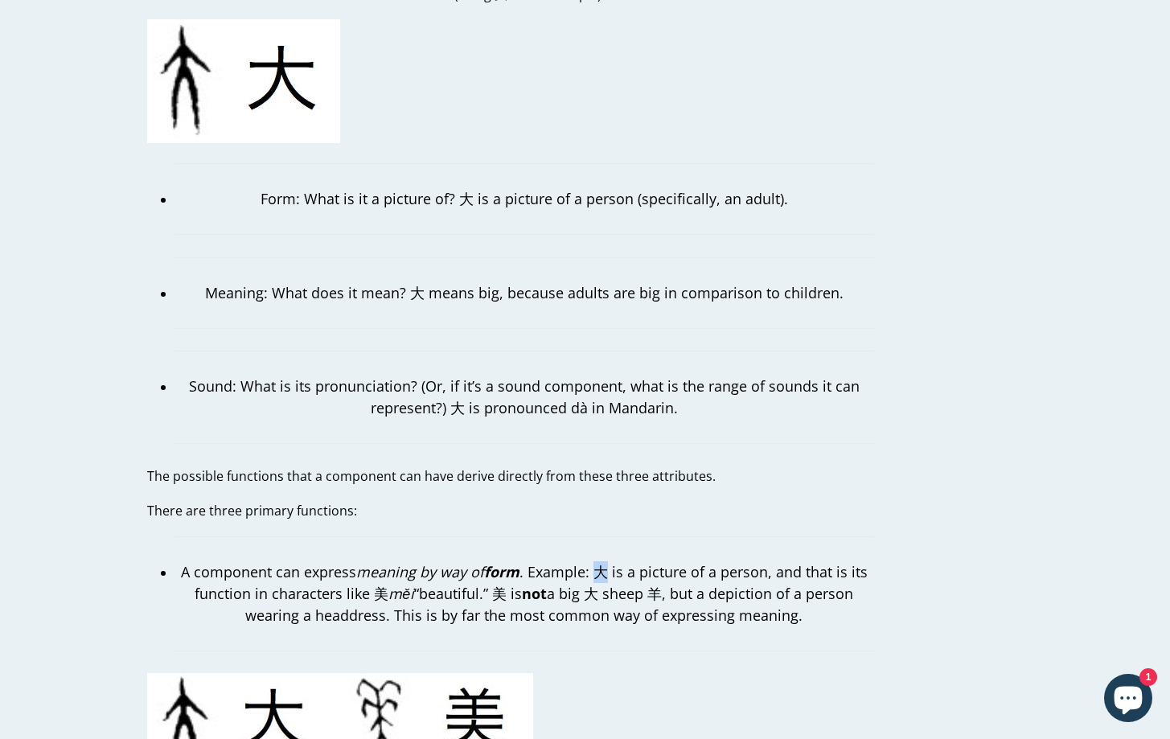
click at [625, 564] on p "A component can express meaning by way of form . Example: 大 is a picture of a p…" at bounding box center [524, 593] width 698 height 65
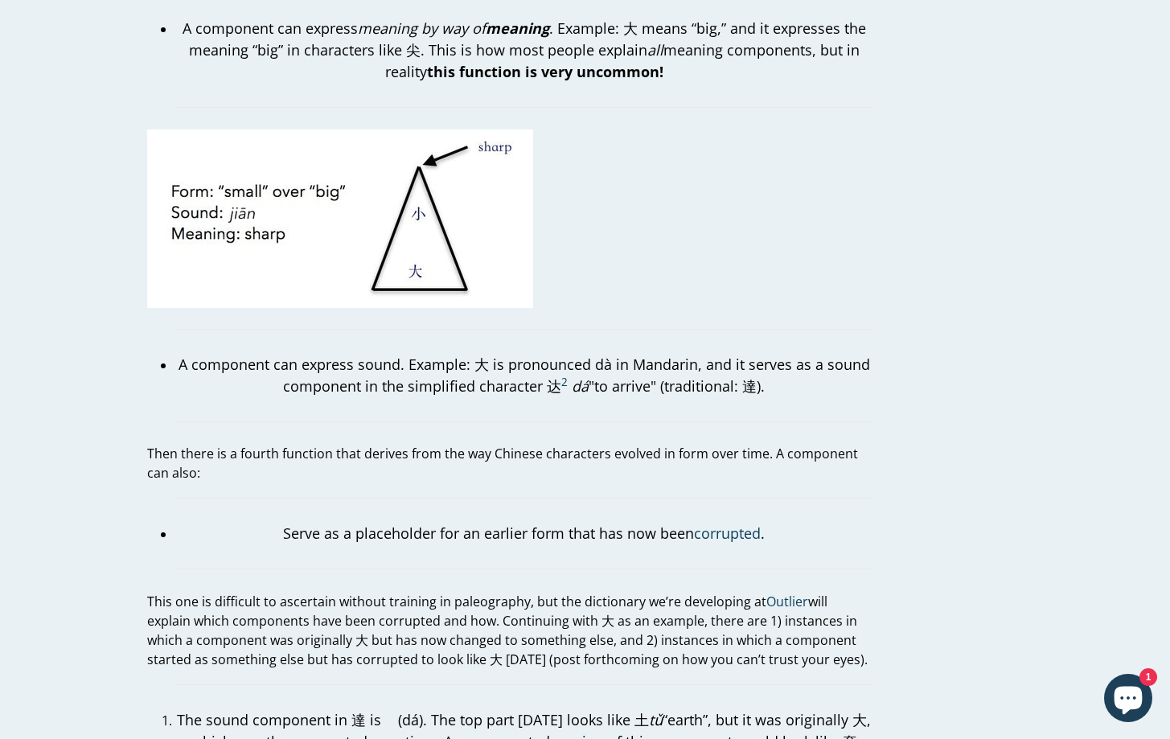
scroll to position [2615, 0]
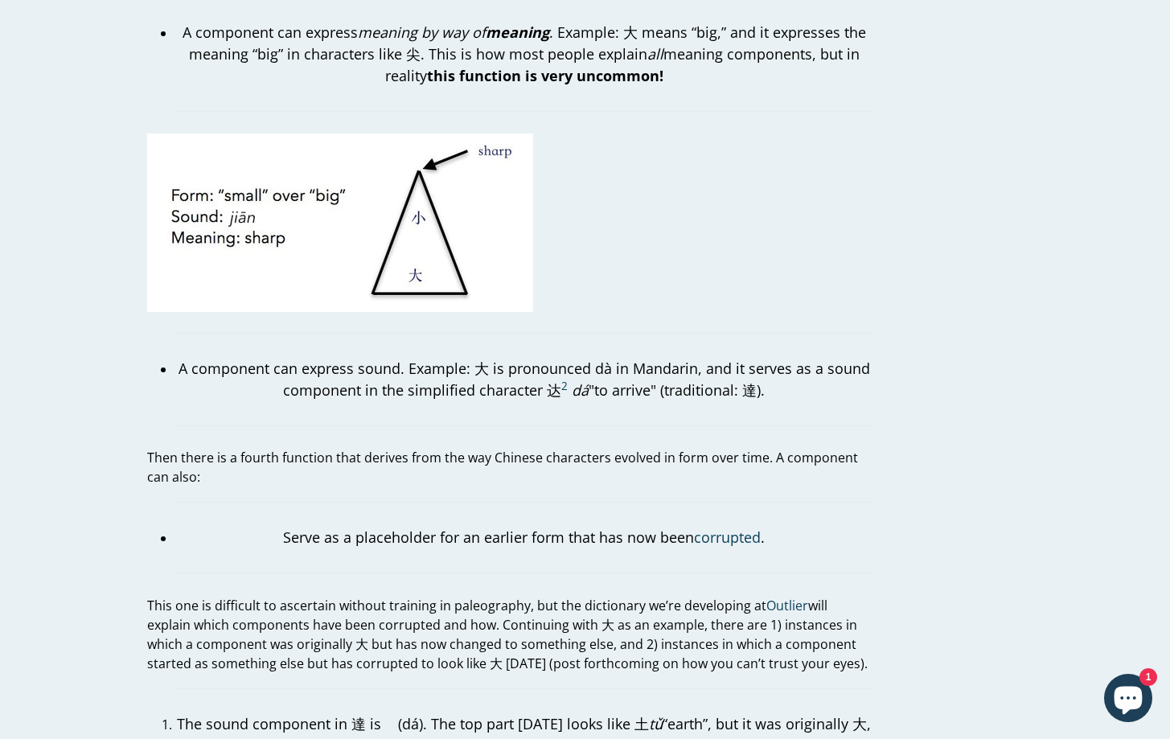
click at [331, 378] on p "A component can express sound. Example: 大 is pronounced dà in Mandarin, and it …" at bounding box center [524, 379] width 698 height 43
click at [324, 396] on blockquote "A component can express sound. Example: 大 is pronounced dà in Mandarin, and it …" at bounding box center [524, 379] width 698 height 93
click at [312, 448] on p "Then there is a fourth function that derives from the way Chinese characters ev…" at bounding box center [510, 467] width 726 height 39
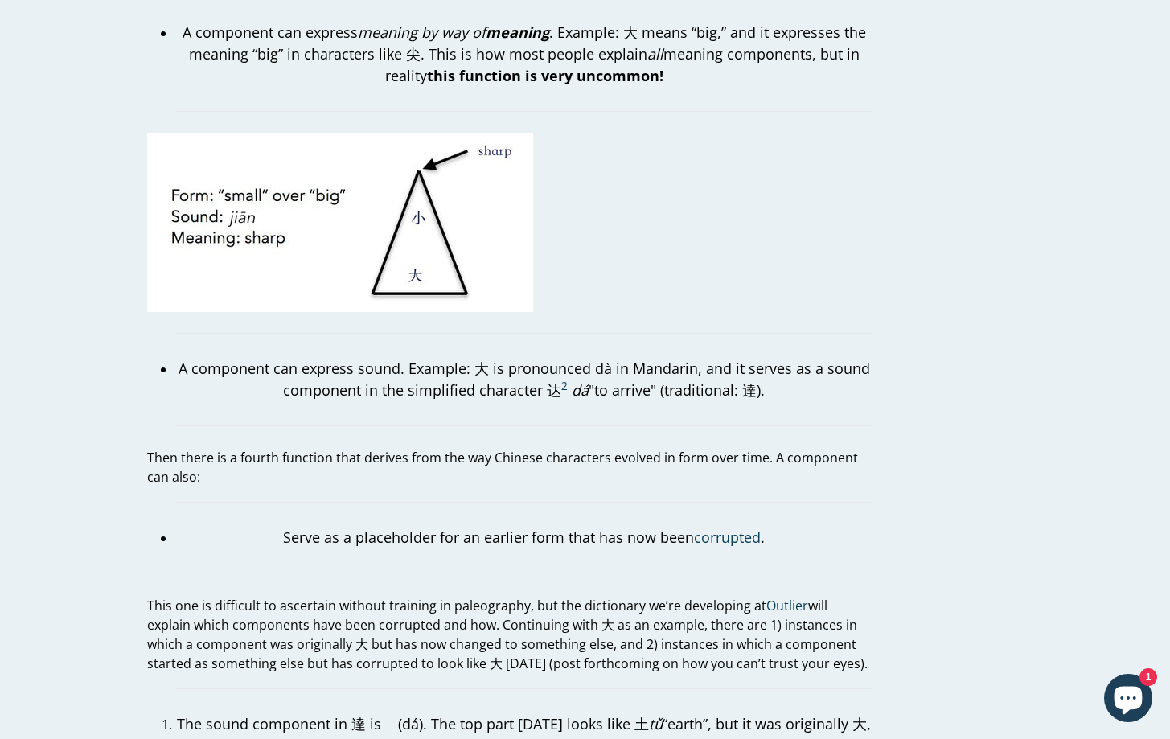
click at [312, 448] on p "Then there is a fourth function that derives from the way Chinese characters ev…" at bounding box center [510, 467] width 726 height 39
click at [324, 448] on p "Then there is a fourth function that derives from the way Chinese characters ev…" at bounding box center [510, 467] width 726 height 39
click at [404, 448] on p "Then there is a fourth function that derives from the way Chinese characters ev…" at bounding box center [510, 467] width 726 height 39
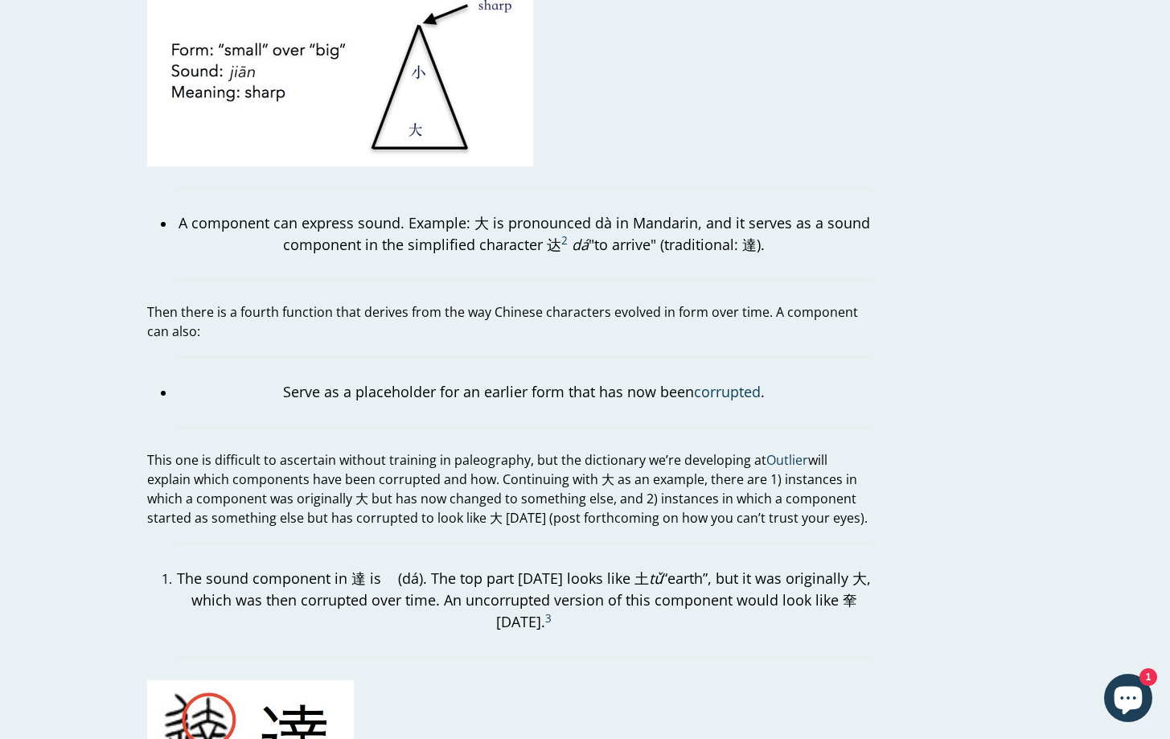
scroll to position [2771, 0]
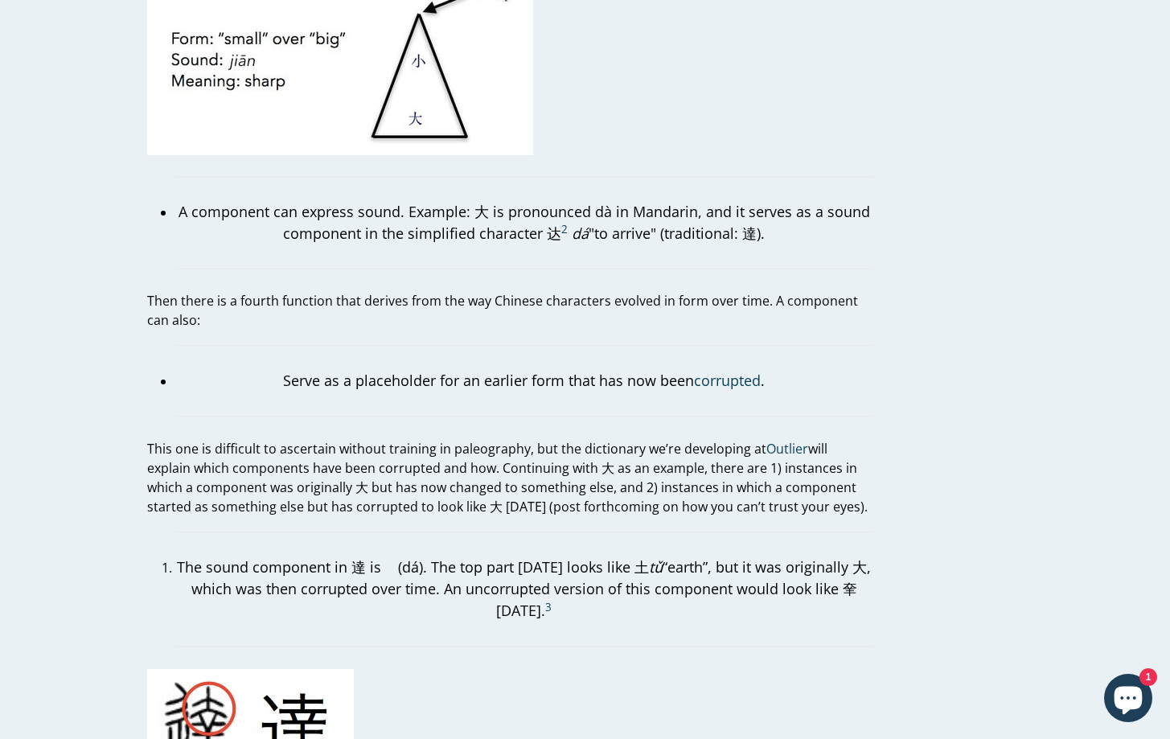
click at [277, 439] on p "This one is difficult to ascertain without training in paleography, but the dic…" at bounding box center [510, 477] width 726 height 77
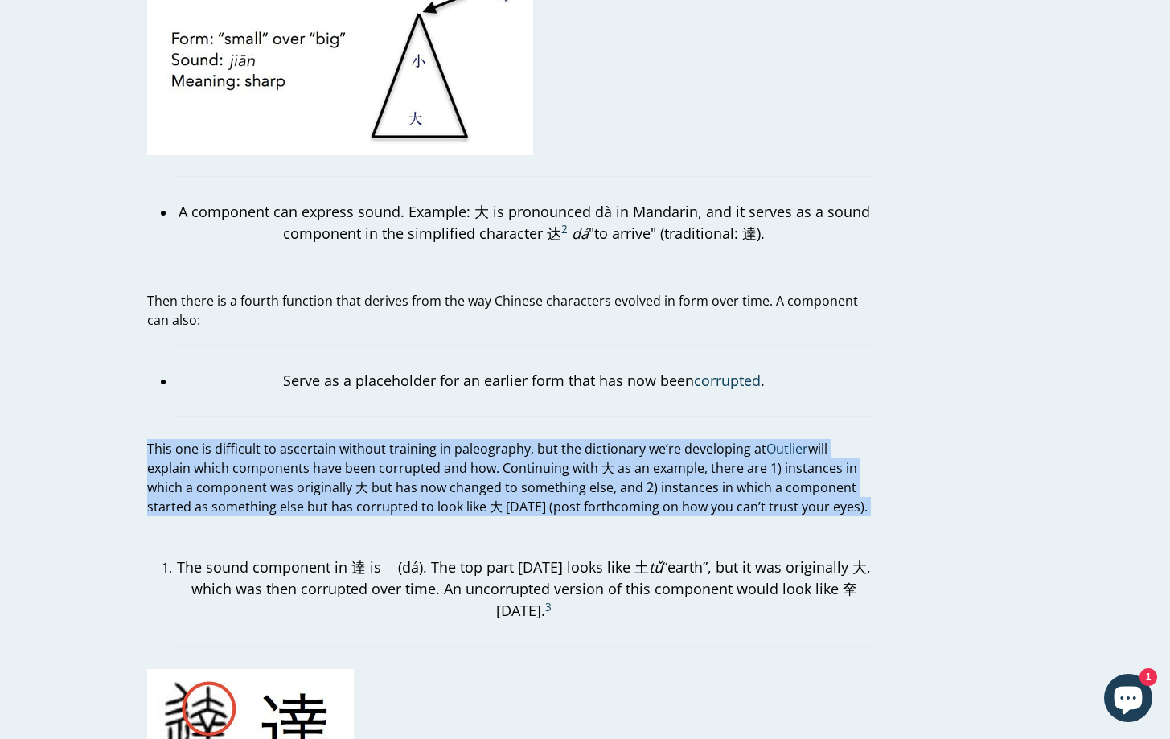
click at [277, 439] on p "This one is difficult to ascertain without training in paleography, but the dic…" at bounding box center [510, 477] width 726 height 77
click at [287, 439] on p "This one is difficult to ascertain without training in paleography, but the dic…" at bounding box center [510, 477] width 726 height 77
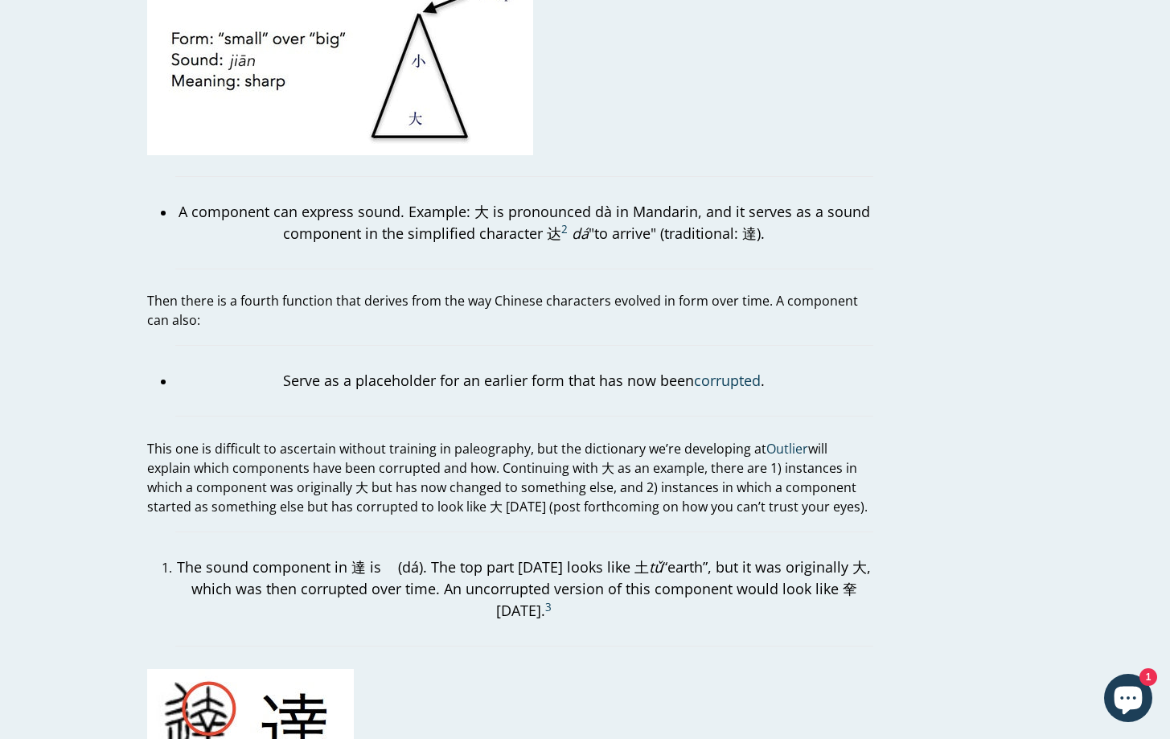
click at [287, 439] on p "This one is difficult to ascertain without training in paleography, but the dic…" at bounding box center [510, 477] width 726 height 77
click at [343, 439] on p "This one is difficult to ascertain without training in paleography, but the dic…" at bounding box center [510, 477] width 726 height 77
click at [398, 439] on p "This one is difficult to ascertain without training in paleography, but the dic…" at bounding box center [510, 477] width 726 height 77
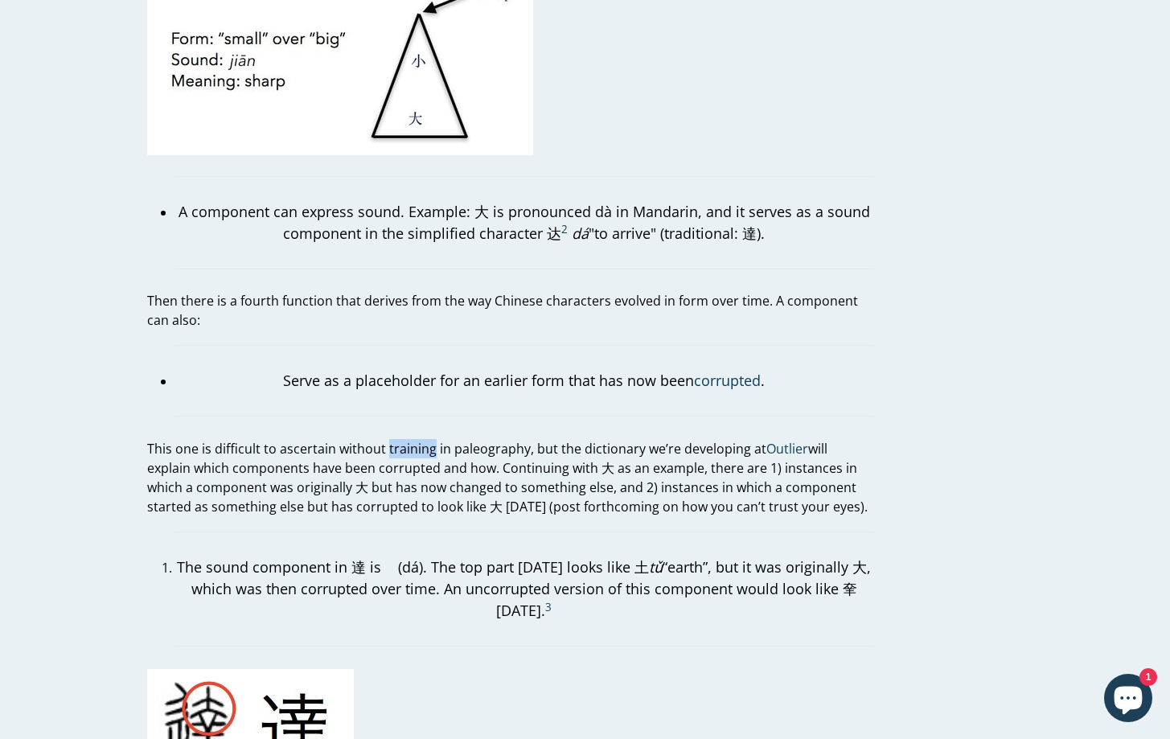
click at [509, 439] on p "This one is difficult to ascertain without training in paleography, but the dic…" at bounding box center [510, 477] width 726 height 77
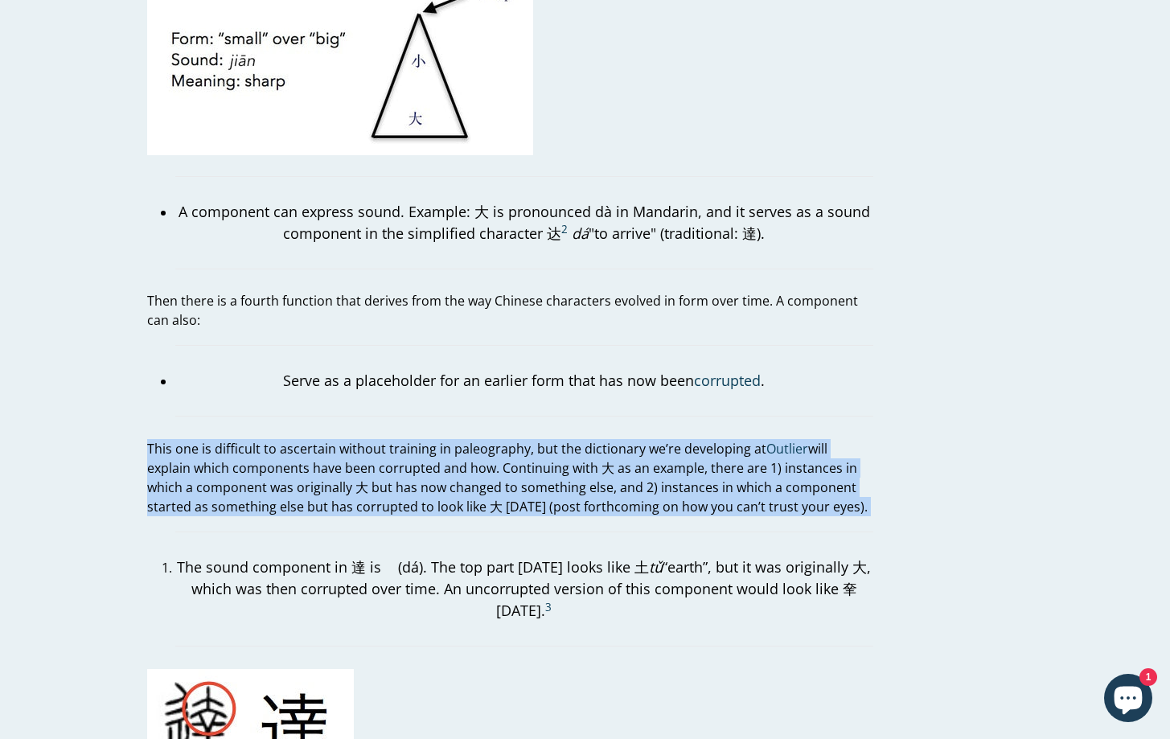
click at [509, 439] on p "This one is difficult to ascertain without training in paleography, but the dic…" at bounding box center [510, 477] width 726 height 77
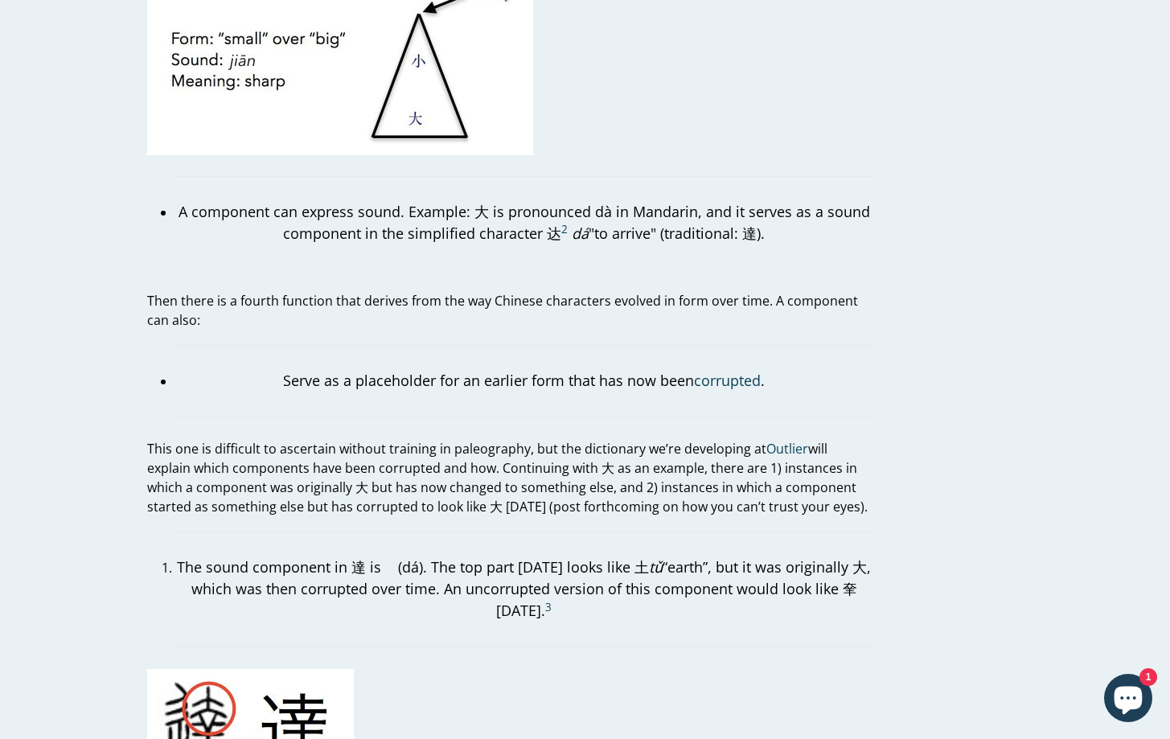
click at [509, 439] on p "This one is difficult to ascertain without training in paleography, but the dic…" at bounding box center [510, 477] width 726 height 77
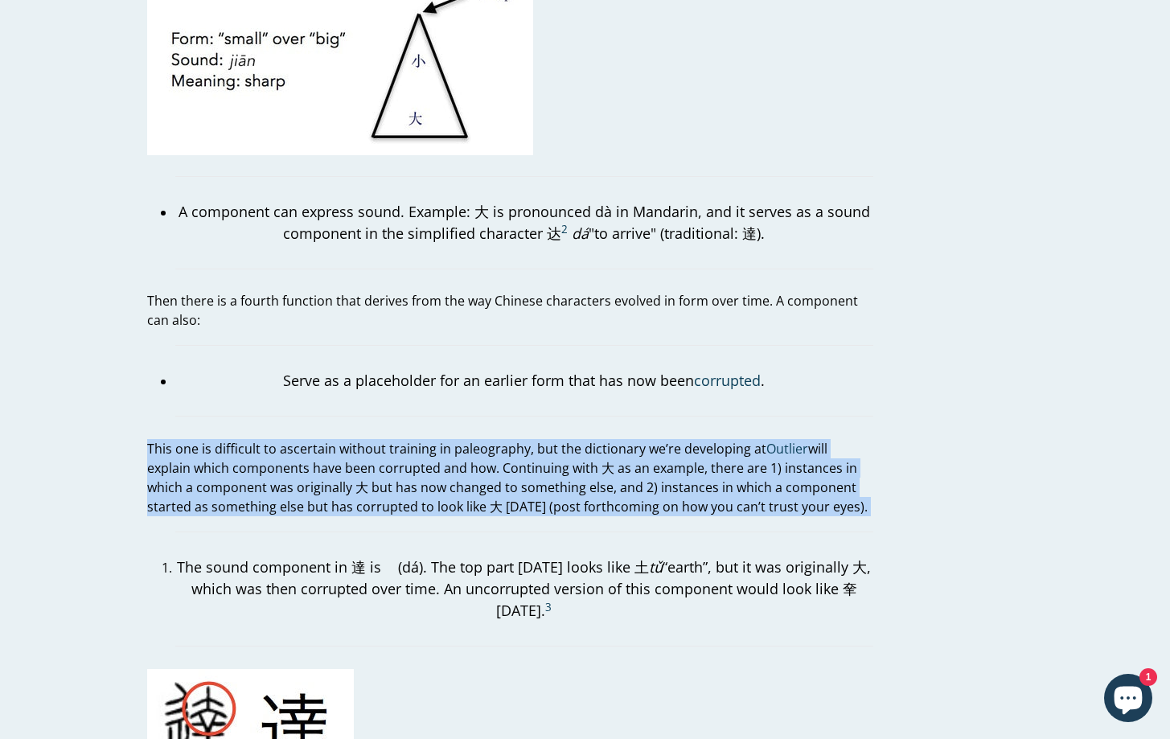
click at [509, 439] on p "This one is difficult to ascertain without training in paleography, but the dic…" at bounding box center [510, 477] width 726 height 77
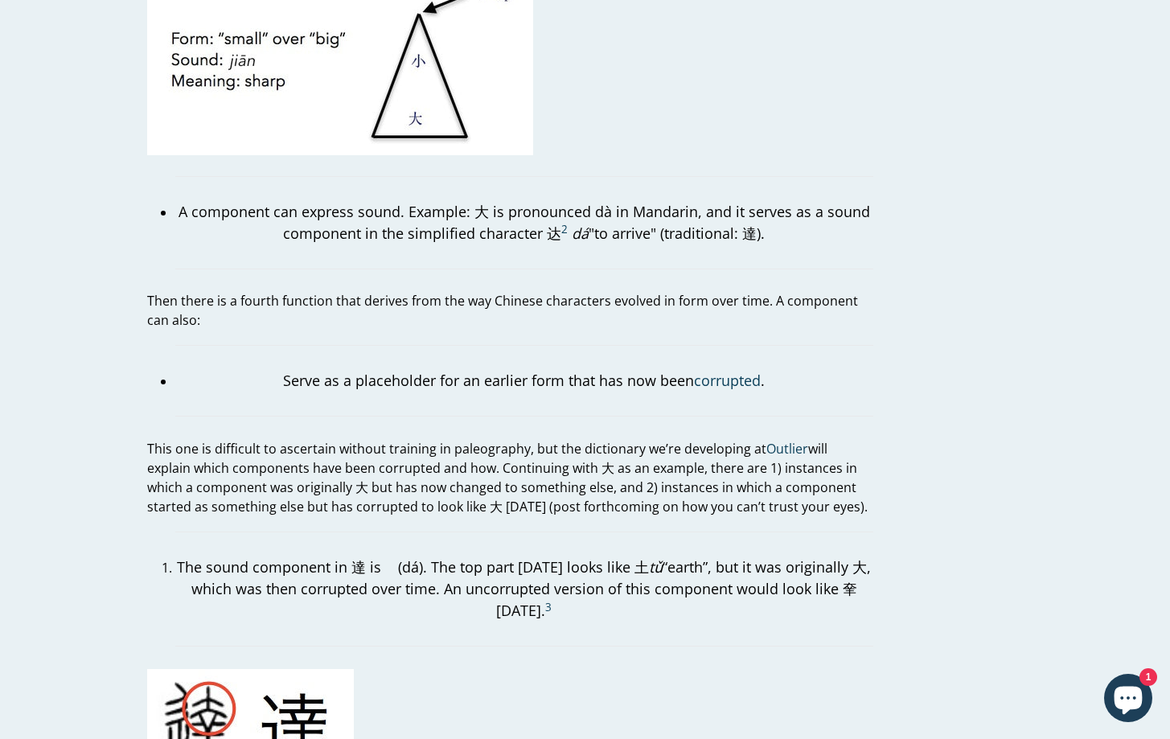
click at [509, 439] on p "This one is difficult to ascertain without training in paleography, but the dic…" at bounding box center [510, 477] width 726 height 77
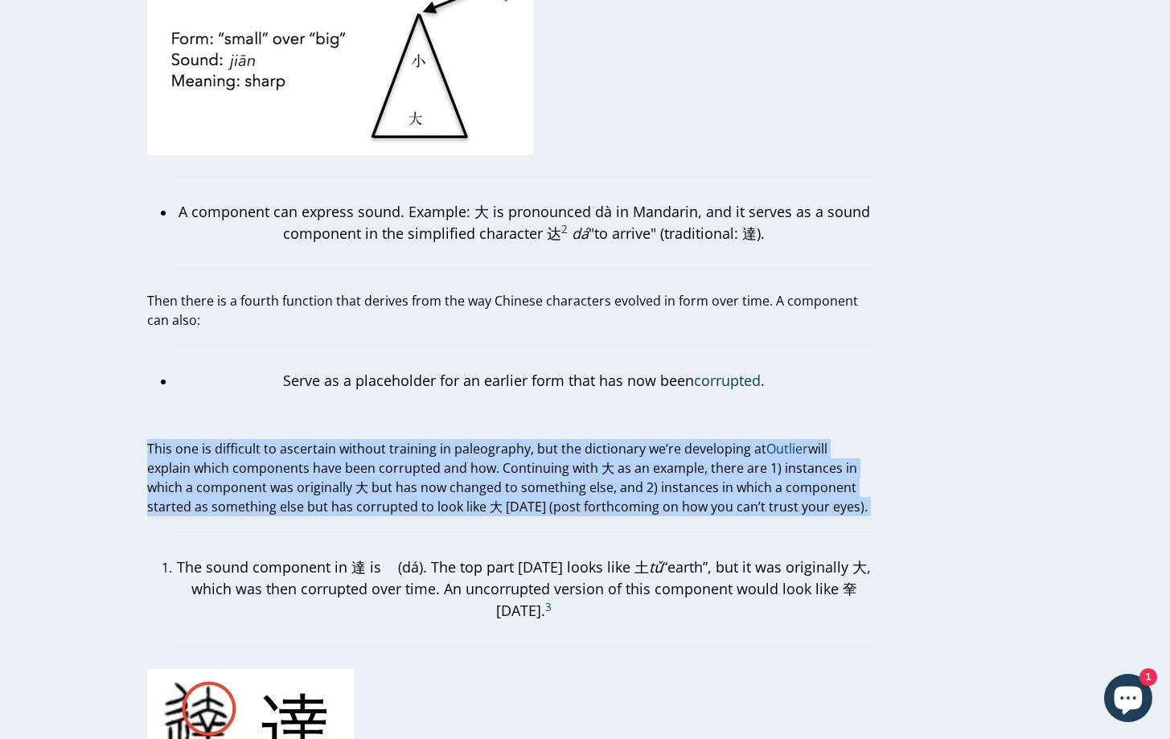
click at [509, 439] on p "This one is difficult to ascertain without training in paleography, but the dic…" at bounding box center [510, 477] width 726 height 77
click at [422, 482] on p "This one is difficult to ascertain without training in paleography, but the dic…" at bounding box center [510, 477] width 726 height 77
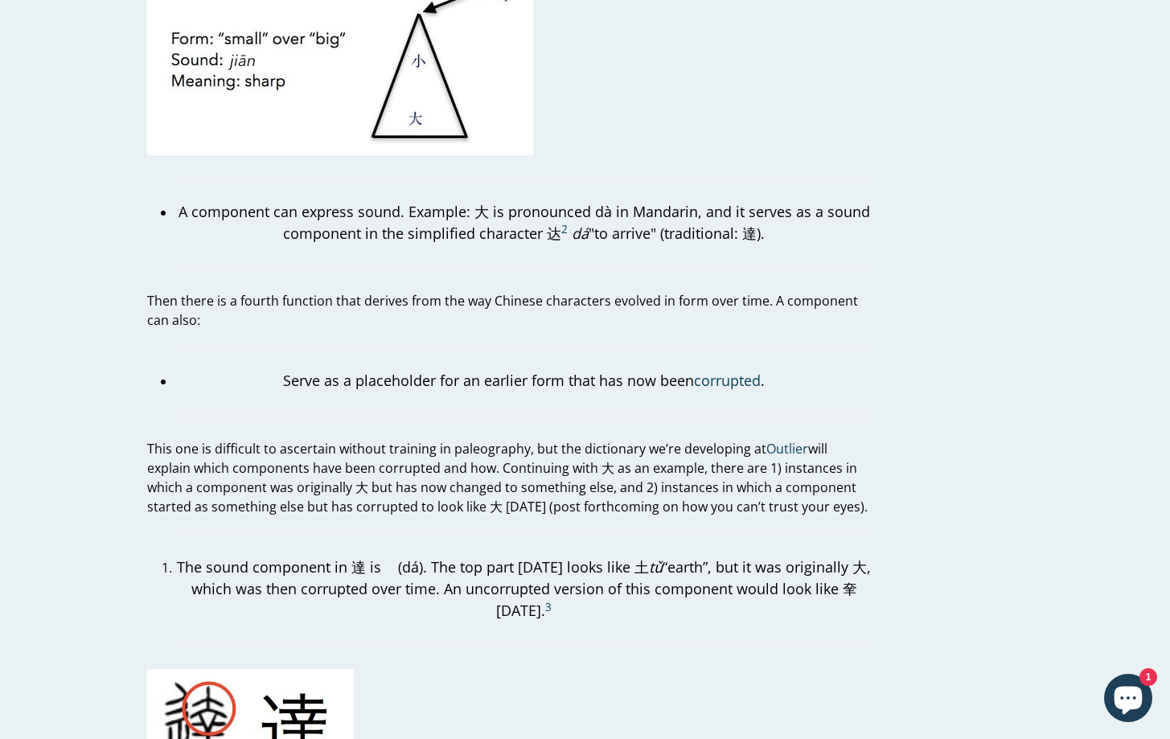
click at [422, 482] on p "This one is difficult to ascertain without training in paleography, but the dic…" at bounding box center [510, 477] width 726 height 77
click at [452, 482] on p "This one is difficult to ascertain without training in paleography, but the dic…" at bounding box center [510, 477] width 726 height 77
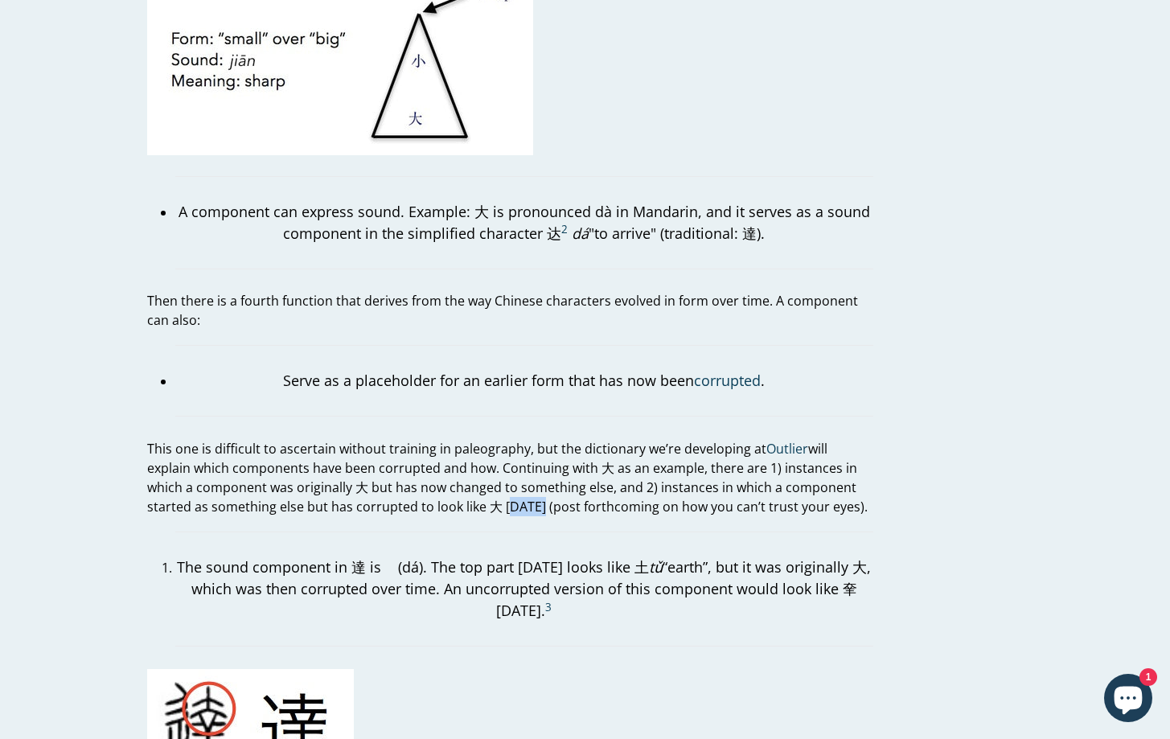
click at [452, 482] on p "This one is difficult to ascertain without training in paleography, but the dic…" at bounding box center [510, 477] width 726 height 77
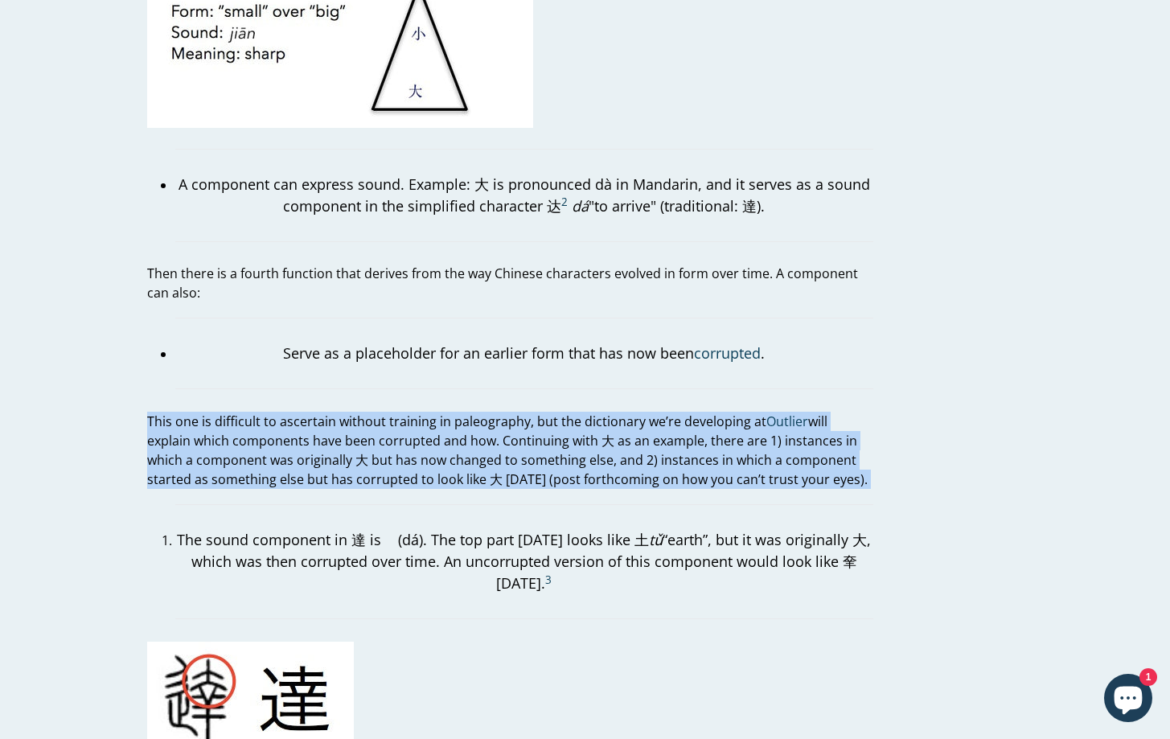
scroll to position [2816, 0]
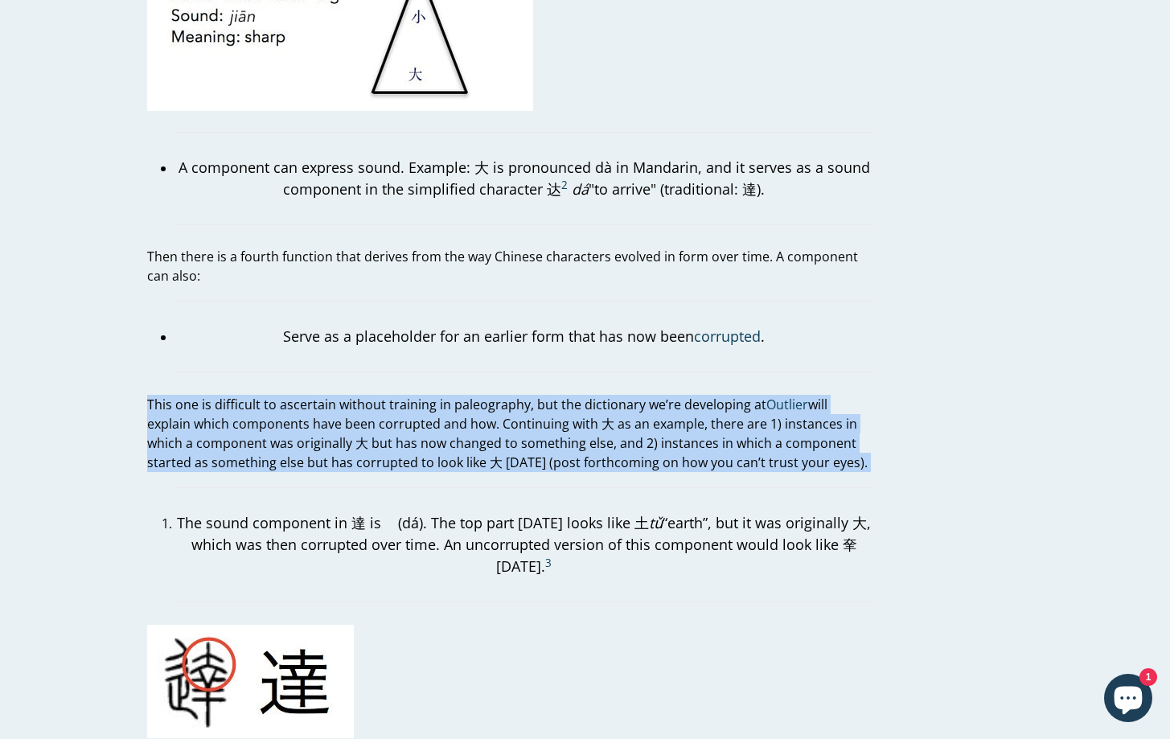
click at [360, 487] on blockquote "The sound component in 達 is 𦍒 (dá). The top part [DATE] looks like 土 tǔ “earth”…" at bounding box center [524, 544] width 698 height 115
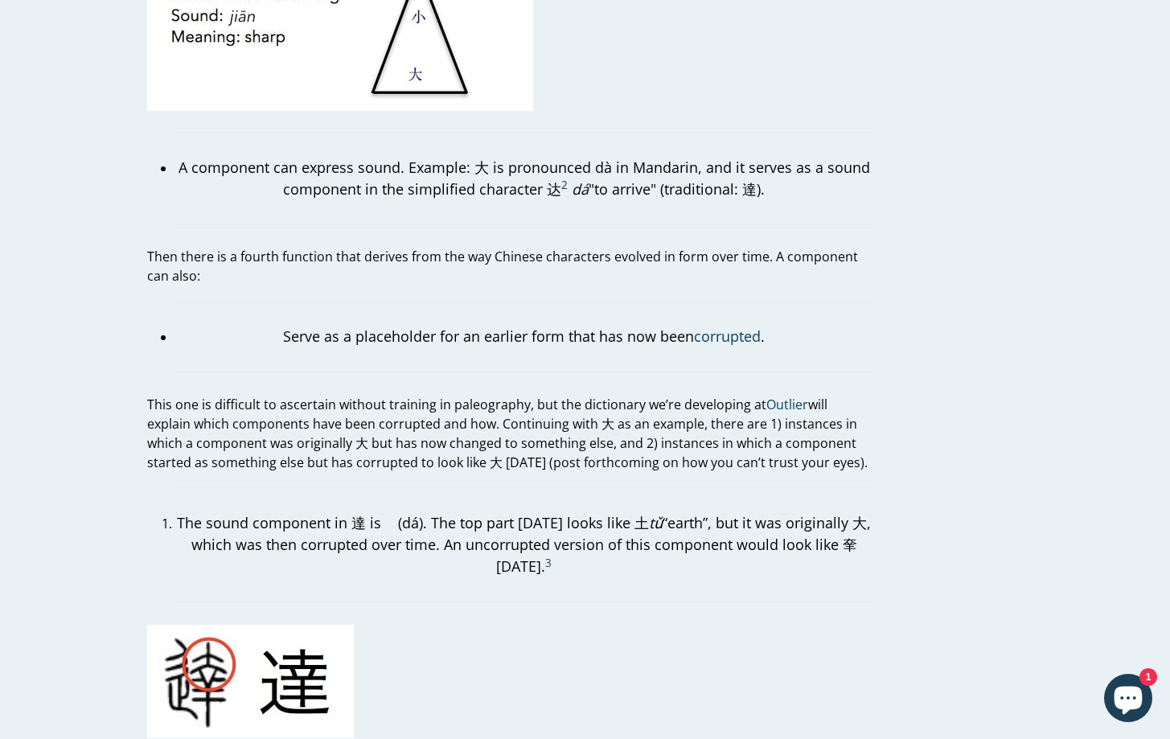
click at [360, 487] on blockquote "The sound component in 達 is 𦍒 (dá). The top part [DATE] looks like 土 tǔ “earth”…" at bounding box center [524, 544] width 698 height 115
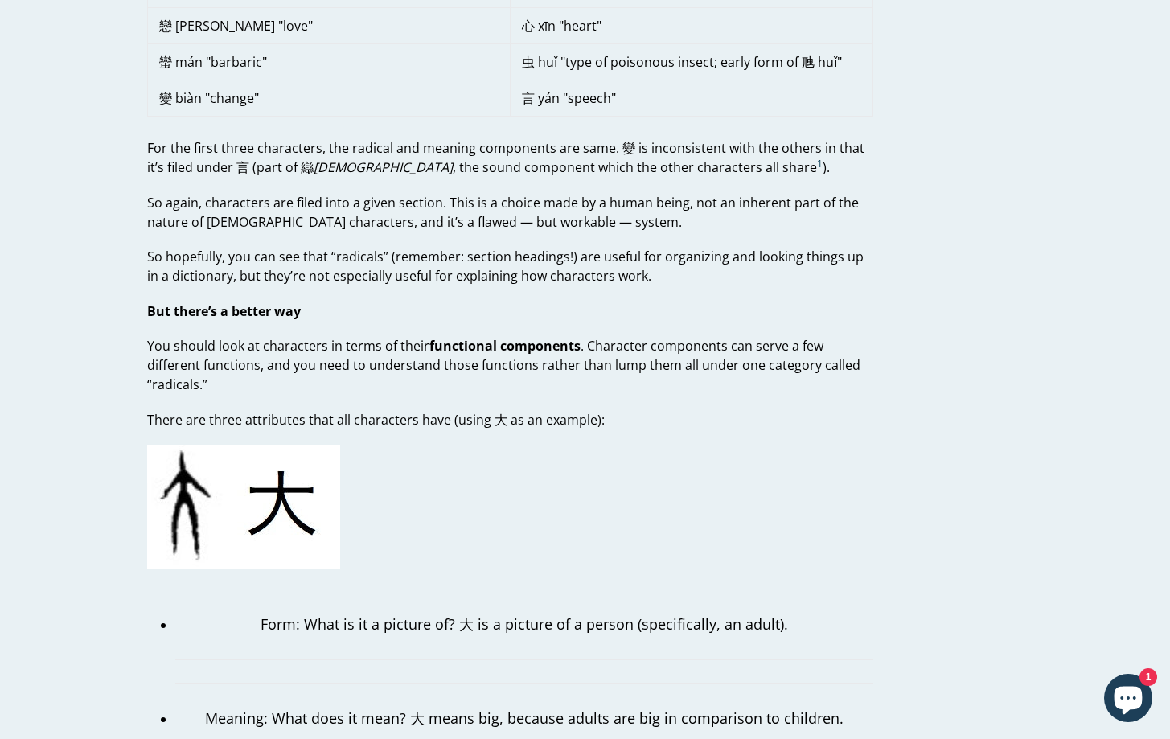
scroll to position [0, 0]
